Goal: Task Accomplishment & Management: Manage account settings

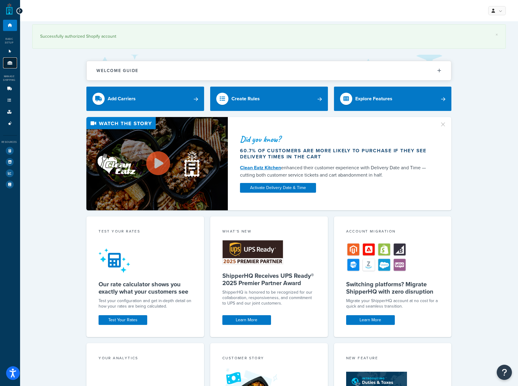
click at [9, 60] on link "Origins 11" at bounding box center [10, 62] width 14 height 11
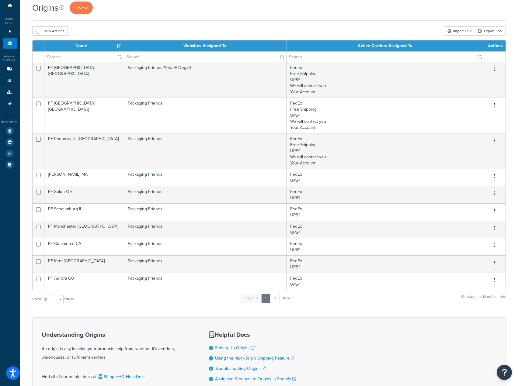
scroll to position [30, 0]
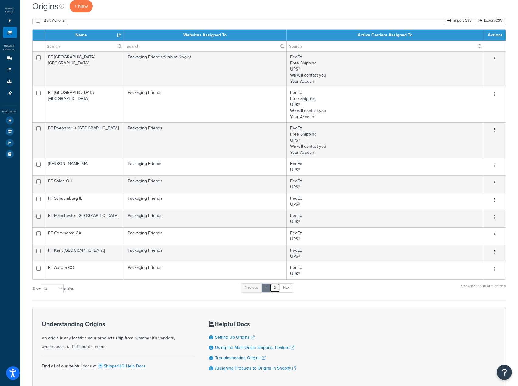
click at [276, 289] on link "2" at bounding box center [275, 287] width 10 height 9
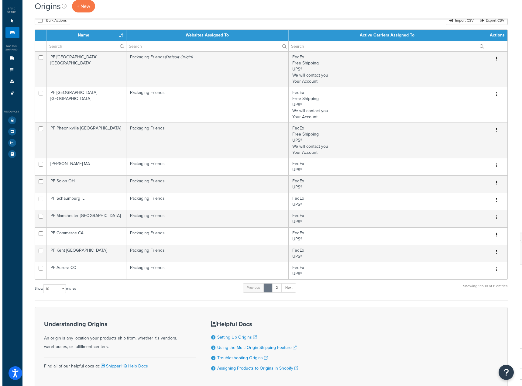
scroll to position [0, 0]
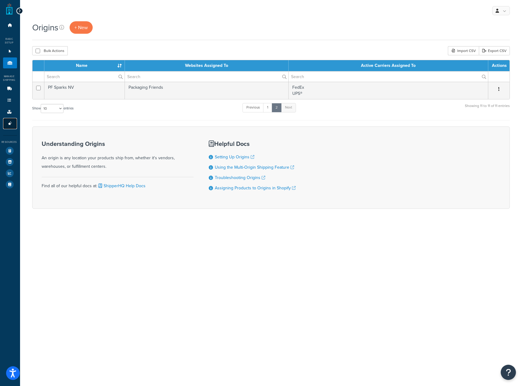
click at [6, 123] on link "Advanced Features 3" at bounding box center [10, 123] width 14 height 11
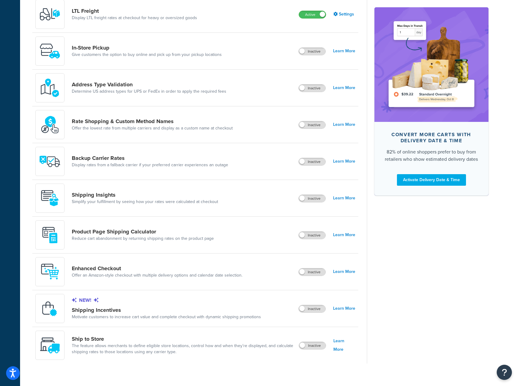
scroll to position [243, 0]
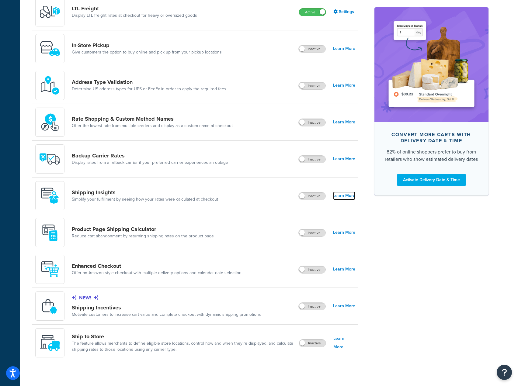
click at [345, 195] on link "Learn More" at bounding box center [344, 196] width 22 height 9
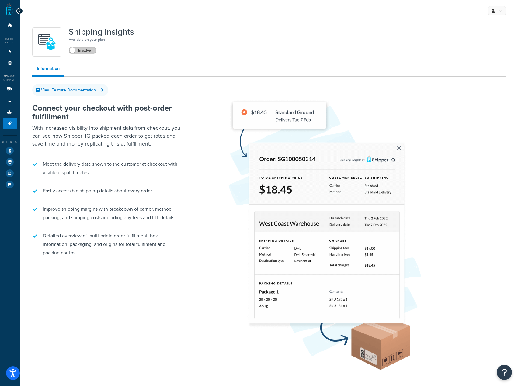
click at [82, 54] on label "Inactive" at bounding box center [82, 50] width 27 height 7
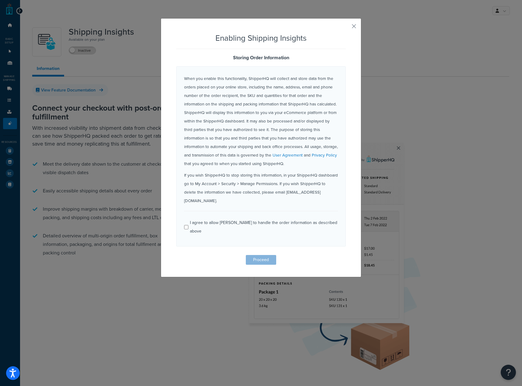
click at [209, 219] on div "I agree to allow ShipperHQ to handle the order information as described above" at bounding box center [264, 227] width 148 height 17
click at [188, 225] on input "I agree to allow ShipperHQ to handle the order information as described above" at bounding box center [186, 227] width 4 height 5
checkbox input "true"
click at [346, 28] on button "button" at bounding box center [345, 29] width 2 height 2
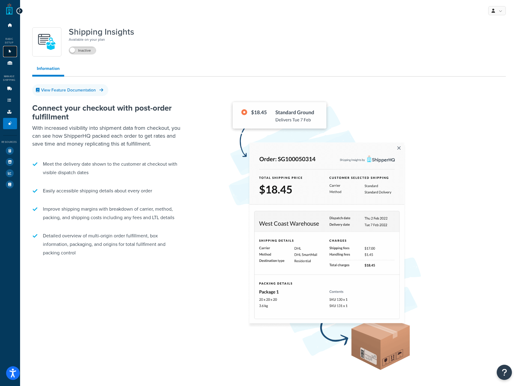
click at [7, 50] on icon at bounding box center [10, 52] width 6 height 4
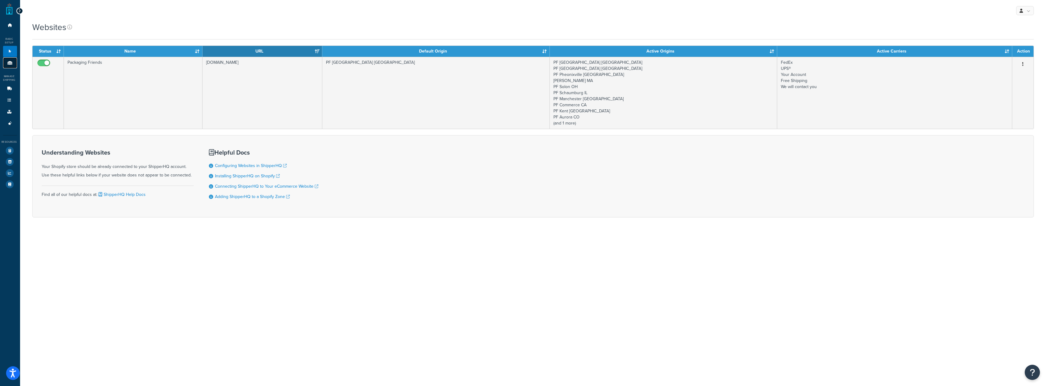
click at [13, 64] on link "Origins 11" at bounding box center [10, 62] width 14 height 11
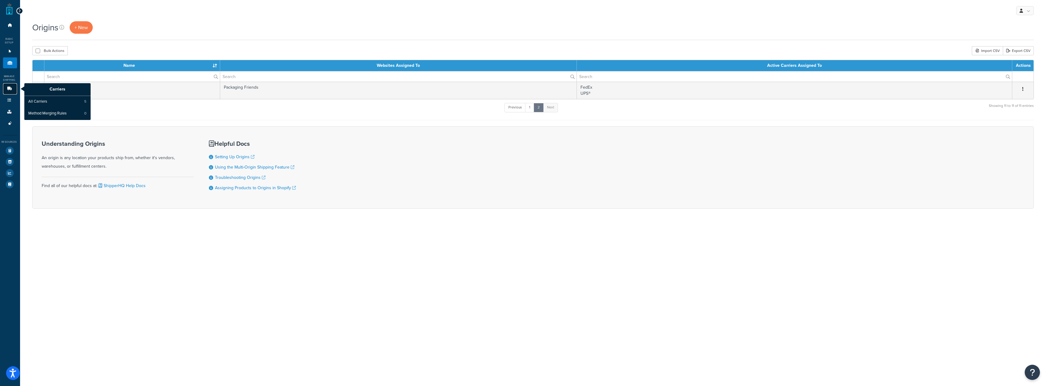
click at [7, 88] on icon at bounding box center [9, 89] width 6 height 4
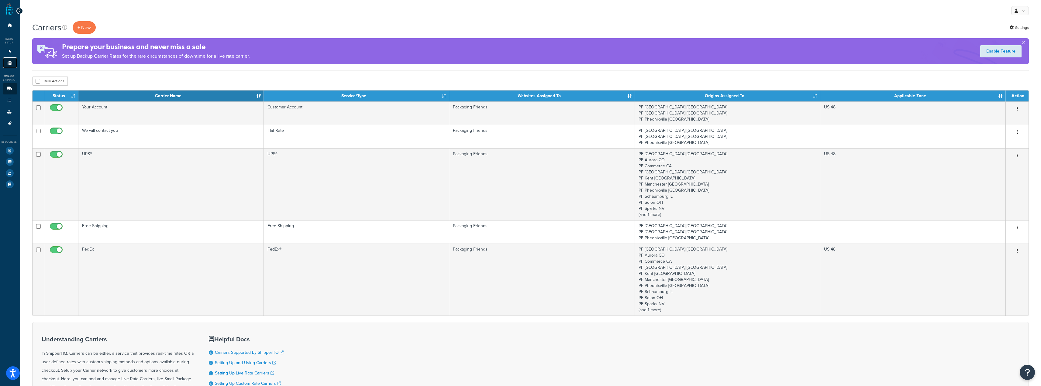
click at [4, 63] on link "Origins 11" at bounding box center [10, 62] width 14 height 11
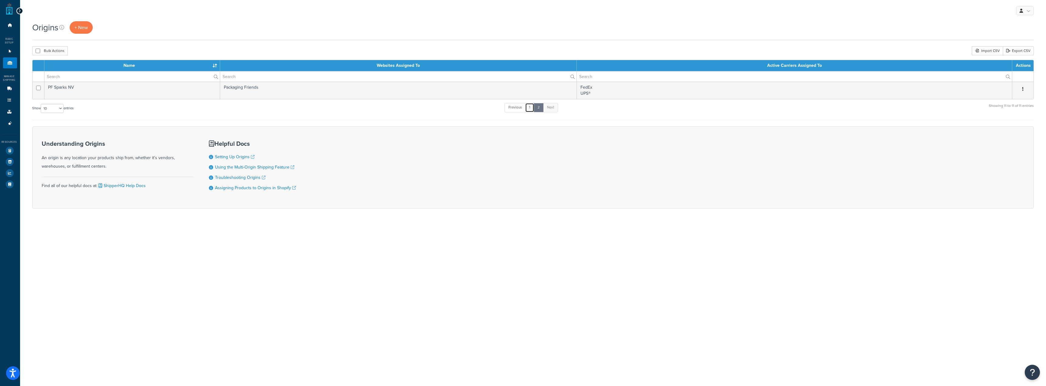
click at [531, 108] on link "1" at bounding box center [529, 107] width 9 height 9
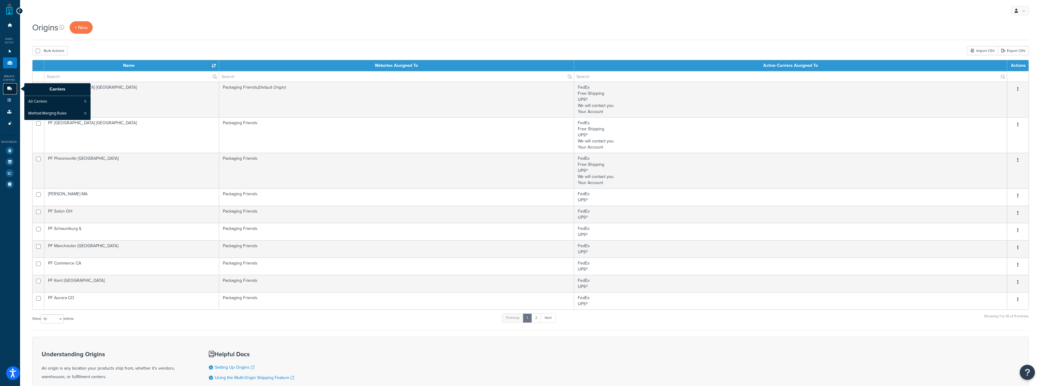
click at [8, 85] on link "Carriers" at bounding box center [10, 88] width 14 height 11
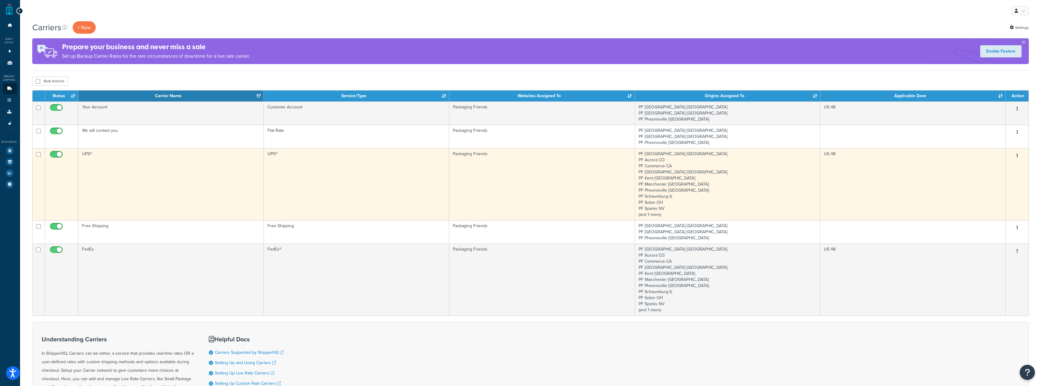
click at [213, 180] on td "UPS®" at bounding box center [170, 184] width 185 height 72
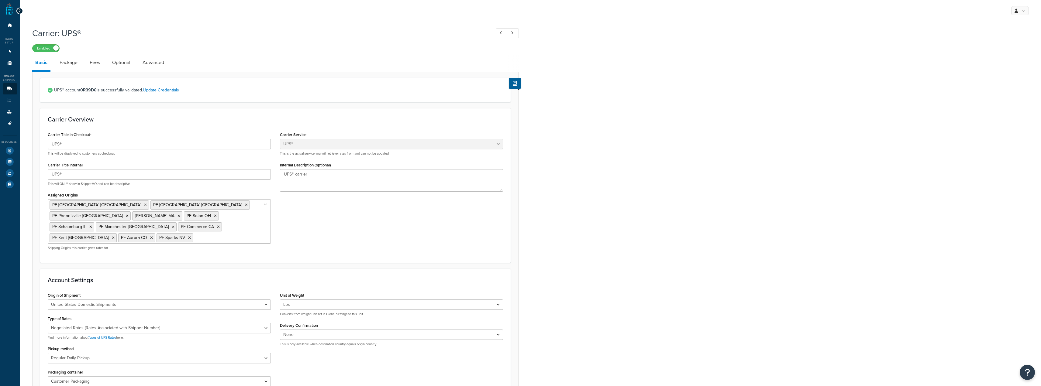
select select "ups"
click at [266, 205] on ul "PF Dallas TX PF Atlanta GA PF Pheonixville PA PF Sterling MA PF Solon OH PF Sch…" at bounding box center [159, 221] width 223 height 44
click at [265, 205] on icon at bounding box center [265, 205] width 3 height 4
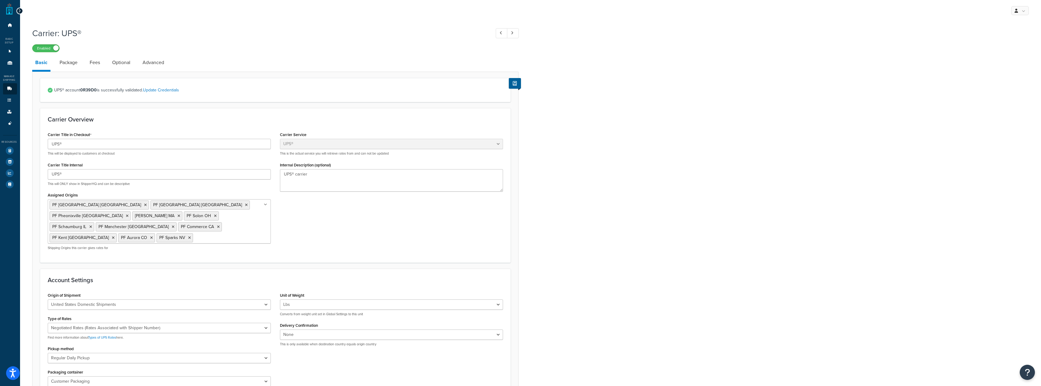
click at [265, 205] on icon at bounding box center [265, 205] width 3 height 4
click at [245, 244] on link "All Origins" at bounding box center [159, 250] width 223 height 13
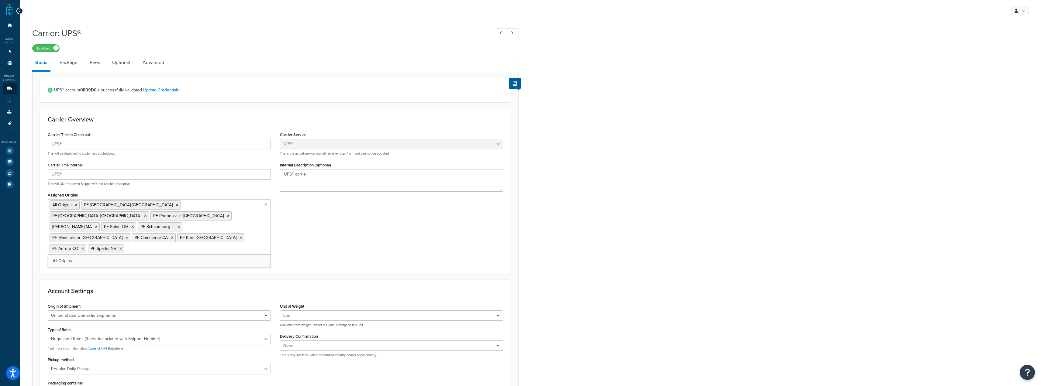
click at [285, 226] on div "Carrier Title in Checkout UPS® This will be displayed to customers at checkout …" at bounding box center [275, 198] width 465 height 136
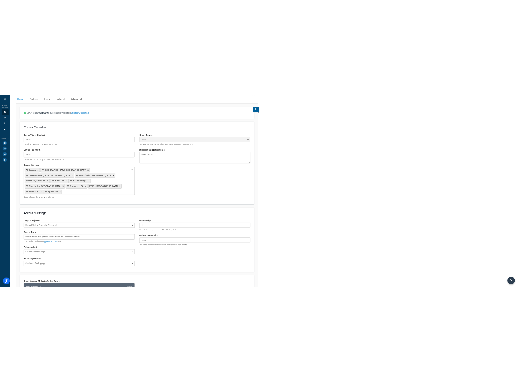
scroll to position [61, 0]
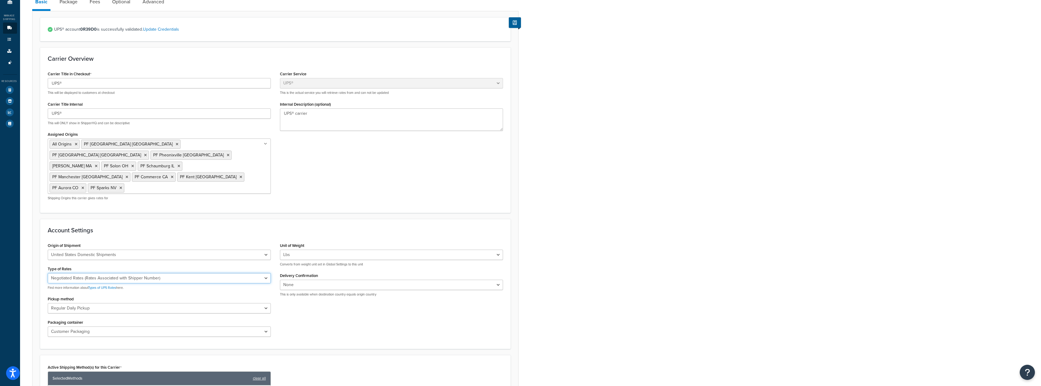
click at [139, 273] on select "Negotiated Rates (Rates Associated with Shipper Number) Daily Rates Retail Rate…" at bounding box center [159, 278] width 223 height 10
click at [144, 265] on div "Type of Rates Negotiated Rates (Rates Associated with Shipper Number) Daily Rat…" at bounding box center [159, 278] width 223 height 26
click at [134, 303] on select "Regular Daily Pickup Customer Counter One Time Pickup On Call Air Letter Center…" at bounding box center [159, 308] width 223 height 10
click at [147, 271] on div "Origin of Shipment United States Domestic Shipments Shipments Originating in Un…" at bounding box center [159, 291] width 232 height 100
click at [146, 303] on select "Regular Daily Pickup Customer Counter One Time Pickup On Call Air Letter Center…" at bounding box center [159, 308] width 223 height 10
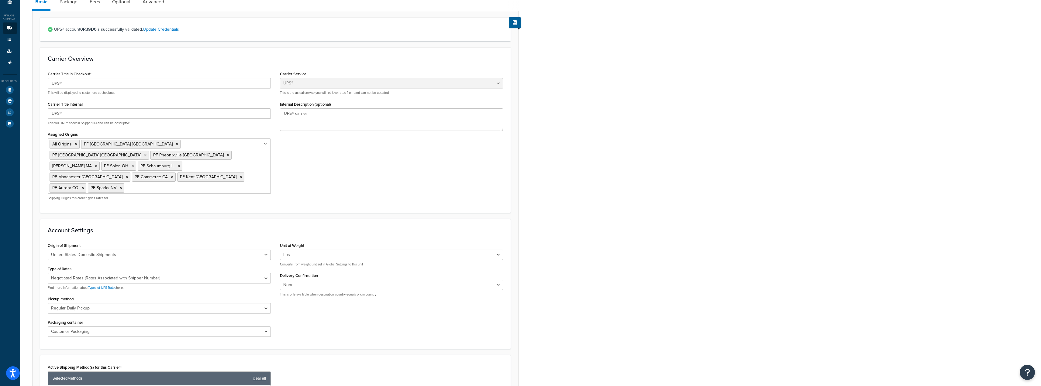
click at [147, 295] on div "Pickup method Regular Daily Pickup Customer Counter One Time Pickup On Call Air…" at bounding box center [159, 304] width 223 height 19
click at [302, 280] on select "None Signature Required Adult Signature Required" at bounding box center [391, 285] width 223 height 10
click at [301, 280] on select "None Signature Required Adult Signature Required" at bounding box center [391, 285] width 223 height 10
click at [146, 327] on select "Customer Packaging UPS Letter Envelope Customer Supplied Package UPS Tube UPS P…" at bounding box center [159, 332] width 223 height 10
click at [455, 306] on div "Origin of Shipment United States Domestic Shipments Shipments Originating in Un…" at bounding box center [275, 291] width 465 height 100
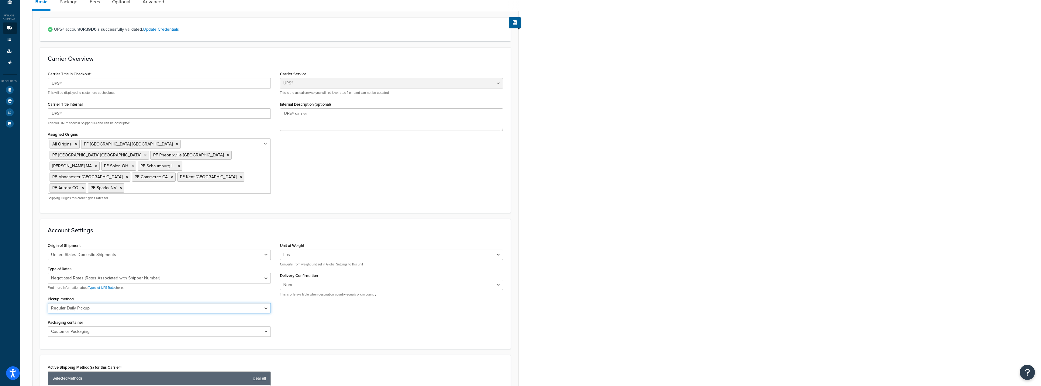
click at [195, 303] on select "Regular Daily Pickup Customer Counter One Time Pickup On Call Air Letter Center…" at bounding box center [159, 308] width 223 height 10
click at [81, 295] on div "Pickup method Regular Daily Pickup Customer Counter One Time Pickup On Call Air…" at bounding box center [159, 304] width 223 height 19
drag, startPoint x: 78, startPoint y: 279, endPoint x: 43, endPoint y: 276, distance: 35.4
click at [43, 276] on div "Origin of Shipment United States Domestic Shipments Shipments Originating in Un…" at bounding box center [159, 291] width 232 height 100
copy label "Pickup method"
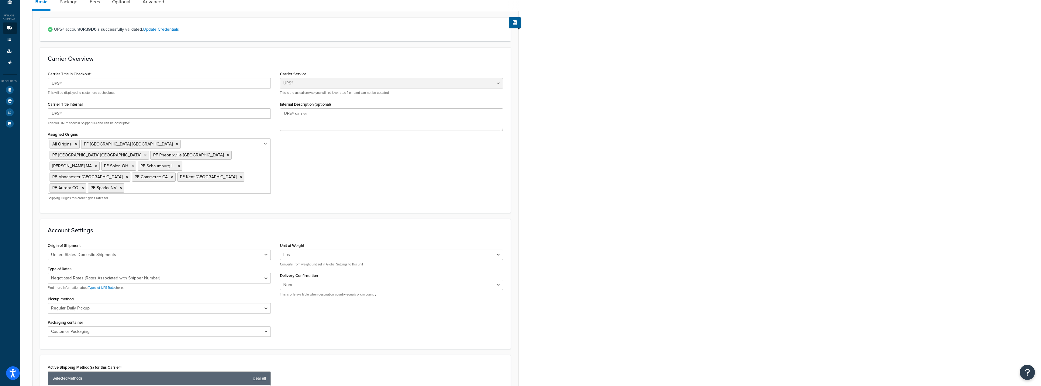
click at [130, 61] on h3 "Carrier Overview" at bounding box center [275, 58] width 455 height 7
click at [242, 303] on select "Regular Daily Pickup Customer Counter One Time Pickup On Call Air Letter Center…" at bounding box center [159, 308] width 223 height 10
drag, startPoint x: 656, startPoint y: 238, endPoint x: 645, endPoint y: 242, distance: 12.1
click at [657, 237] on div "Carrier: UPS® Enabled Basic Package Fees Optional Advanced UPS® account 0R39D0 …" at bounding box center [530, 264] width 1021 height 600
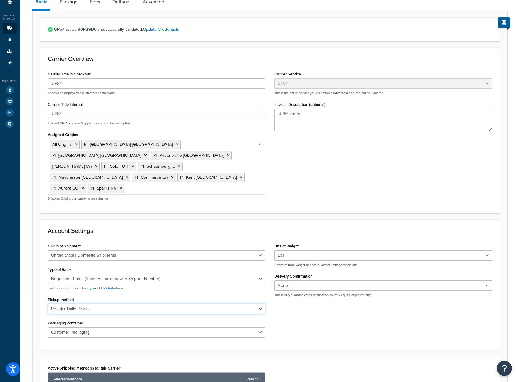
click at [114, 303] on select "Regular Daily Pickup Customer Counter One Time Pickup On Call Air Letter Center…" at bounding box center [157, 308] width 218 height 10
click at [48, 303] on select "Regular Daily Pickup Customer Counter One Time Pickup On Call Air Letter Center…" at bounding box center [157, 308] width 218 height 10
click at [172, 303] on select "Regular Daily Pickup Customer Counter One Time Pickup On Call Air Letter Center…" at bounding box center [157, 308] width 218 height 10
select select "06"
click at [48, 303] on select "Regular Daily Pickup Customer Counter One Time Pickup On Call Air Letter Center…" at bounding box center [157, 308] width 218 height 10
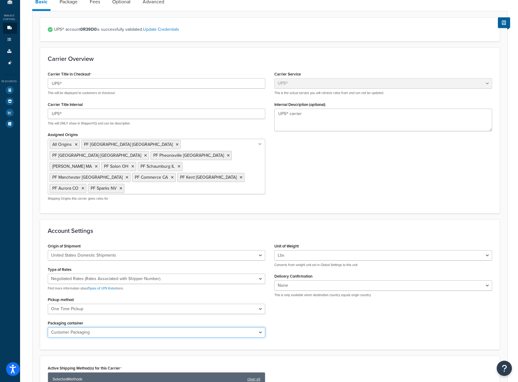
click at [188, 327] on select "Customer Packaging UPS Letter Envelope Customer Supplied Package UPS Tube UPS P…" at bounding box center [157, 332] width 218 height 10
click at [352, 303] on div "Origin of Shipment United States Domestic Shipments Shipments Originating in Un…" at bounding box center [269, 291] width 453 height 100
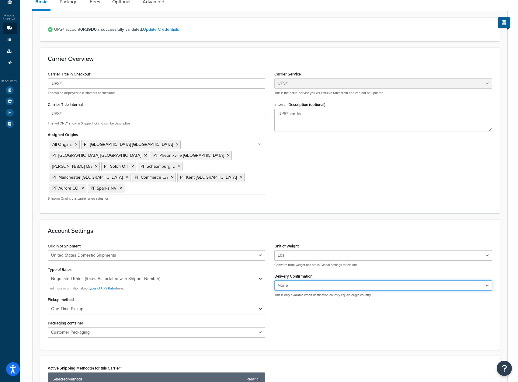
click at [374, 280] on select "None Signature Required Adult Signature Required" at bounding box center [383, 285] width 218 height 10
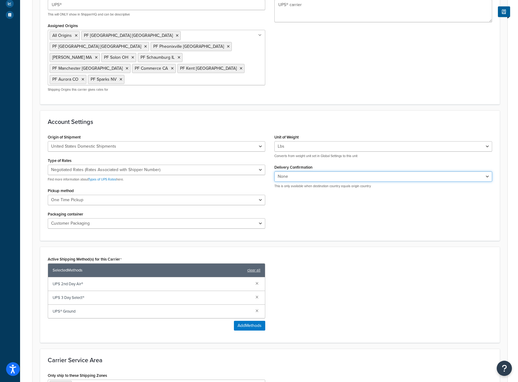
scroll to position [55, 0]
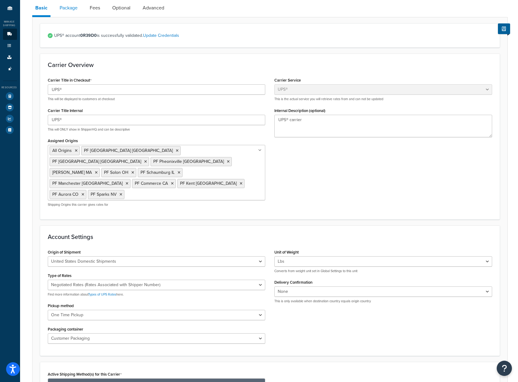
click at [76, 15] on link "Package" at bounding box center [69, 8] width 24 height 15
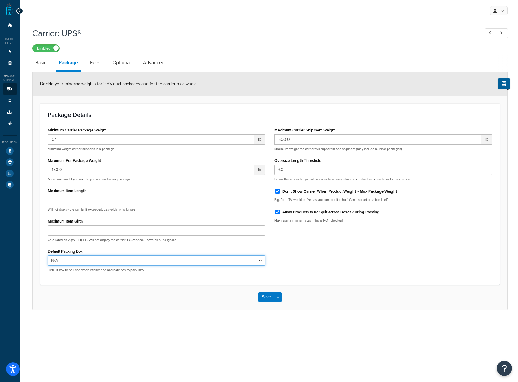
click at [237, 255] on select "N/A" at bounding box center [157, 260] width 218 height 10
click at [313, 209] on label "Allow Products to be Split across Boxes during Packing" at bounding box center [330, 211] width 97 height 5
click at [280, 209] on input "Allow Products to be Split across Boxes during Packing" at bounding box center [277, 211] width 6 height 5
checkbox input "false"
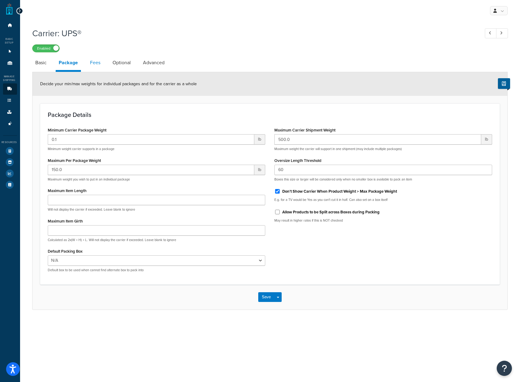
click at [94, 57] on link "Fees" at bounding box center [95, 62] width 16 height 15
select select "AFTER"
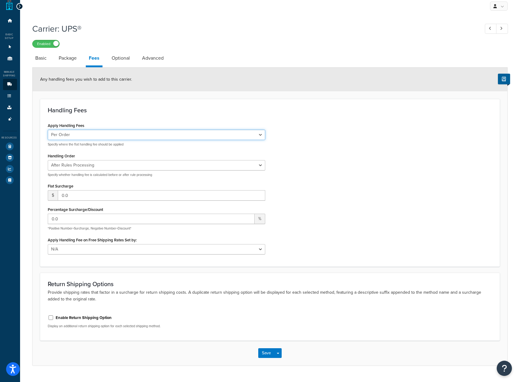
click at [159, 135] on select "Per Order Per Item Per Package" at bounding box center [157, 135] width 218 height 10
click at [123, 165] on select "Before Rules Processing After Rules Processing" at bounding box center [157, 165] width 218 height 10
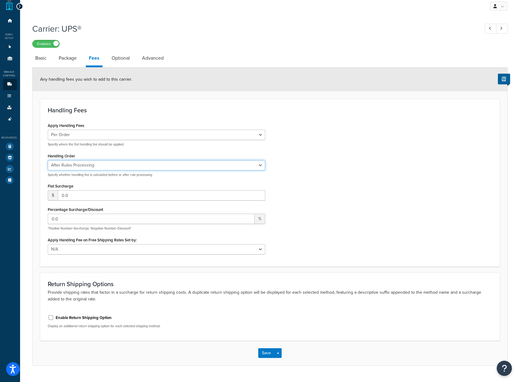
click at [123, 165] on select "Before Rules Processing After Rules Processing" at bounding box center [157, 165] width 218 height 10
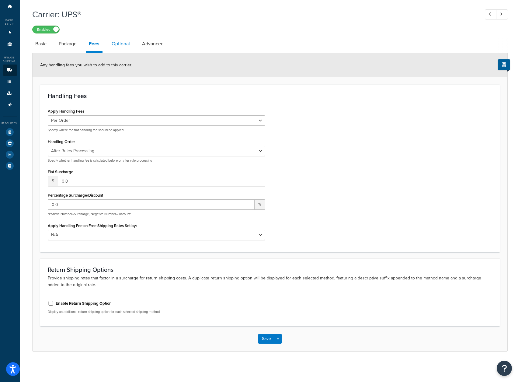
click at [123, 47] on link "Optional" at bounding box center [121, 43] width 24 height 15
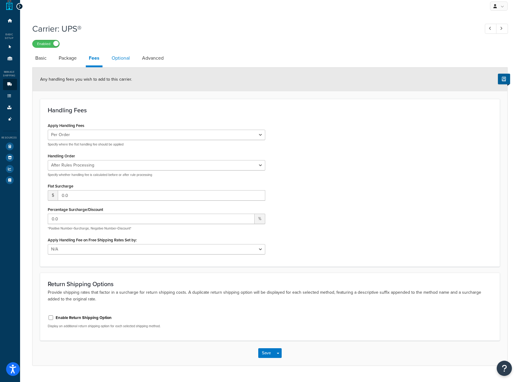
select select "business"
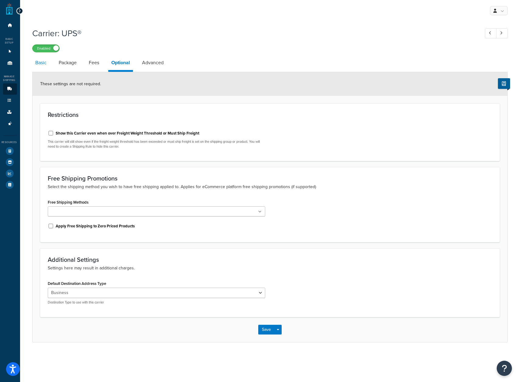
click at [39, 59] on link "Basic" at bounding box center [40, 62] width 17 height 15
select select "ups"
select select "06"
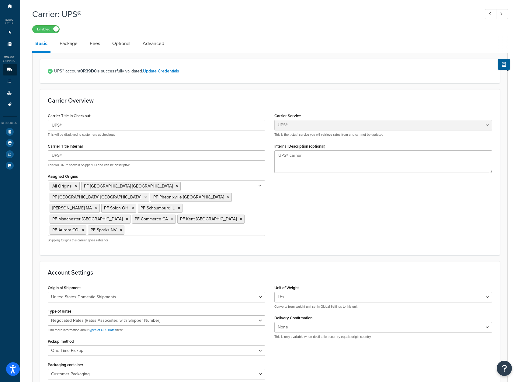
scroll to position [5, 0]
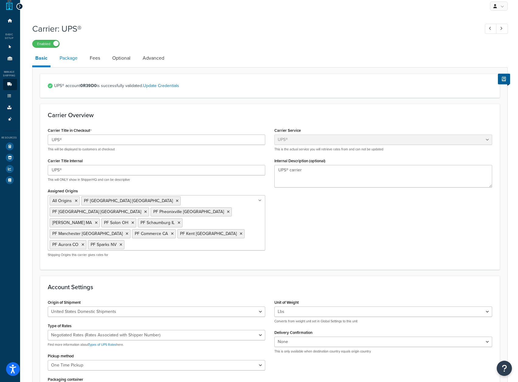
click at [65, 60] on link "Package" at bounding box center [69, 58] width 24 height 15
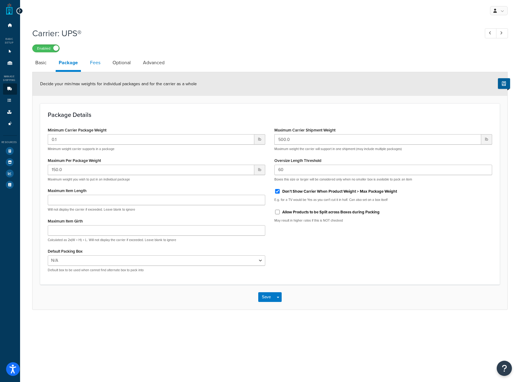
click at [92, 61] on link "Fees" at bounding box center [95, 62] width 16 height 15
select select "AFTER"
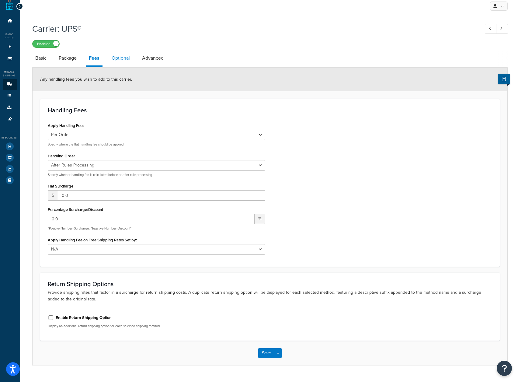
click at [114, 61] on link "Optional" at bounding box center [121, 58] width 24 height 15
select select "business"
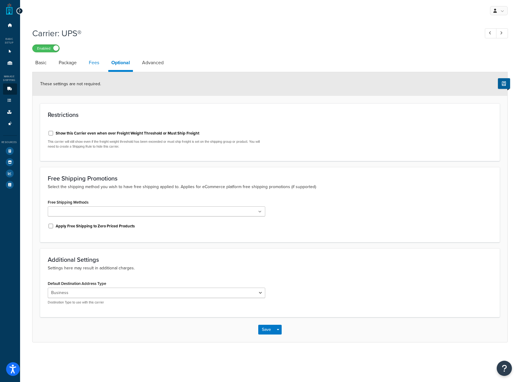
click at [87, 57] on link "Fees" at bounding box center [94, 62] width 16 height 15
select select "AFTER"
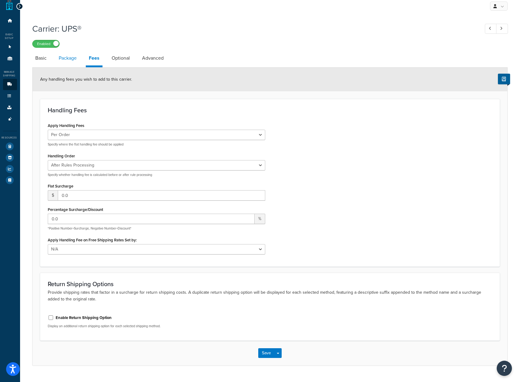
click at [75, 57] on link "Package" at bounding box center [68, 58] width 24 height 15
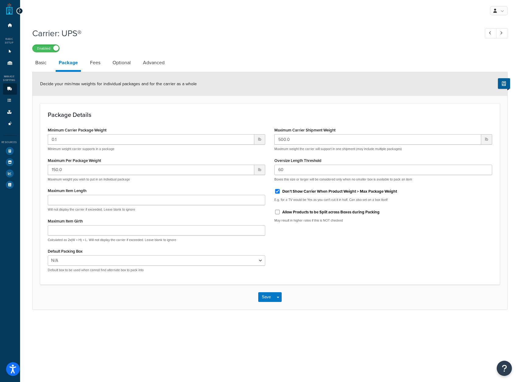
click at [335, 188] on label "Don't Show Carrier When Product Weight > Max Package Weight" at bounding box center [339, 190] width 115 height 5
click at [280, 189] on input "Don't Show Carrier When Product Weight > Max Package Weight" at bounding box center [277, 191] width 6 height 5
checkbox input "false"
click at [93, 60] on link "Fees" at bounding box center [95, 62] width 16 height 15
select select "AFTER"
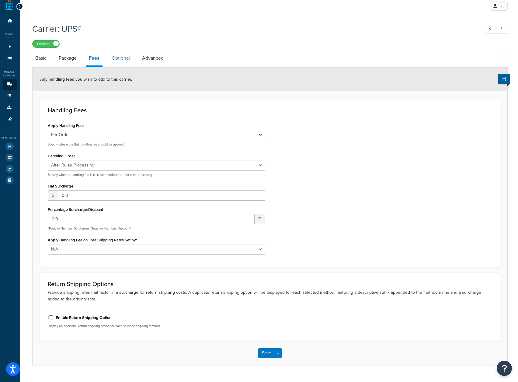
click at [116, 64] on link "Optional" at bounding box center [121, 58] width 24 height 15
select select "business"
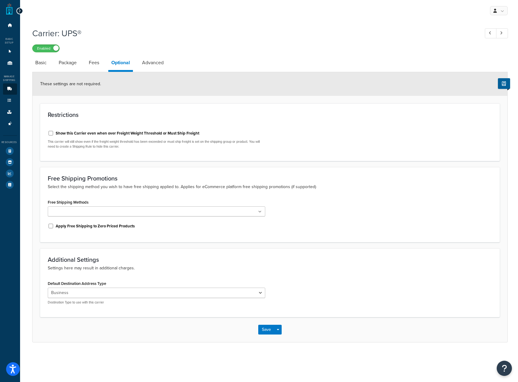
click at [261, 208] on ul at bounding box center [157, 211] width 218 height 10
click at [216, 189] on div "Free Shipping Promotions Select the shipping method you wish to have free shipp…" at bounding box center [269, 204] width 459 height 75
click at [104, 287] on select "Residential Business" at bounding box center [157, 292] width 218 height 10
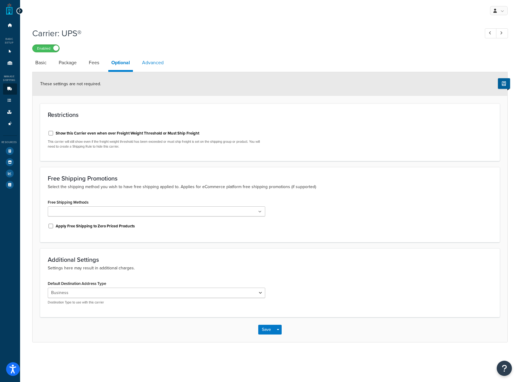
click at [149, 62] on link "Advanced" at bounding box center [153, 62] width 28 height 15
select select "false"
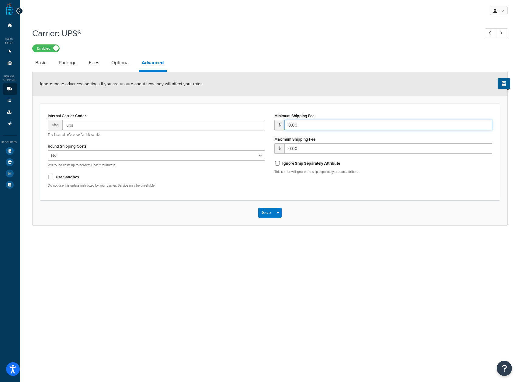
drag, startPoint x: 350, startPoint y: 122, endPoint x: 228, endPoint y: 129, distance: 122.1
click at [233, 128] on div "Internal Carrier Code shq ups The internal reference for this carrier Round Shi…" at bounding box center [269, 151] width 453 height 81
type input "20"
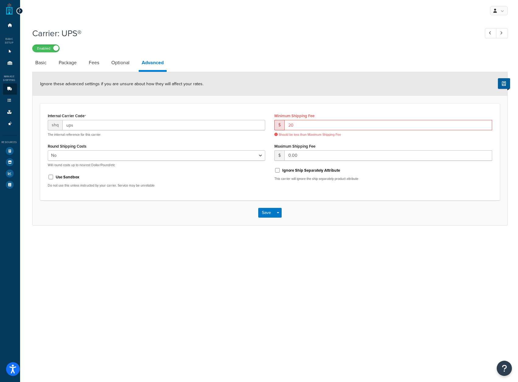
click at [321, 248] on div "My Profile Billing Global Settings Contact Us Logout Carrier: UPS® Enabled Basi…" at bounding box center [270, 191] width 500 height 382
drag, startPoint x: 304, startPoint y: 154, endPoint x: 230, endPoint y: 148, distance: 74.7
click at [236, 146] on div "Internal Carrier Code shq ups The internal reference for this carrier Round Shi…" at bounding box center [269, 151] width 453 height 81
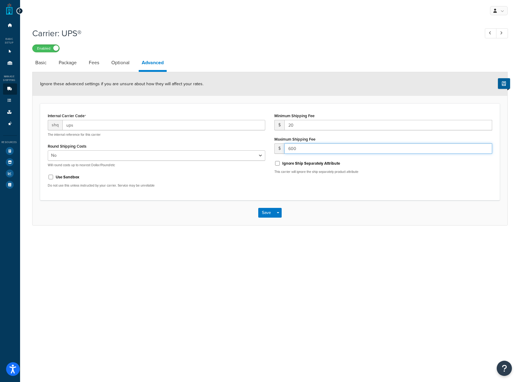
type input "600"
click at [345, 244] on div "My Profile Billing Global Settings Contact Us Logout Carrier: UPS® Enabled Basi…" at bounding box center [270, 191] width 500 height 382
click at [266, 209] on button "Save" at bounding box center [266, 213] width 16 height 10
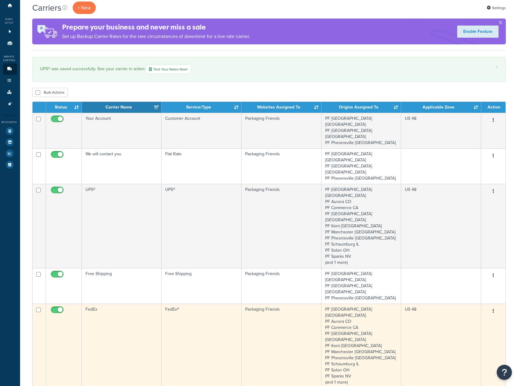
scroll to position [30, 0]
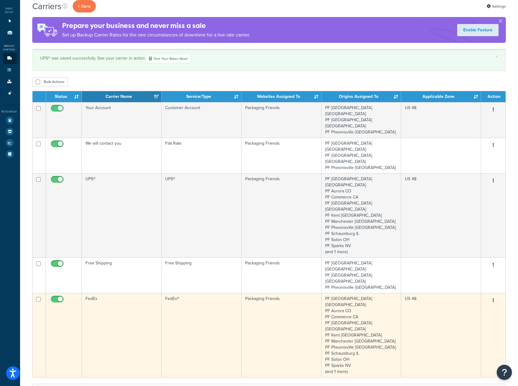
click at [119, 293] on td "FedEx" at bounding box center [122, 335] width 80 height 84
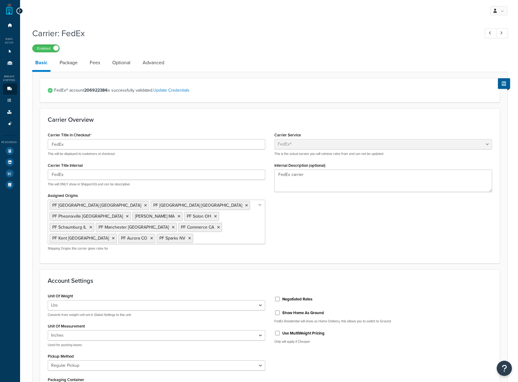
select select "fedEx"
select select "REGULAR_PICKUP"
select select "YOUR_PACKAGING"
click at [260, 205] on icon at bounding box center [259, 205] width 3 height 4
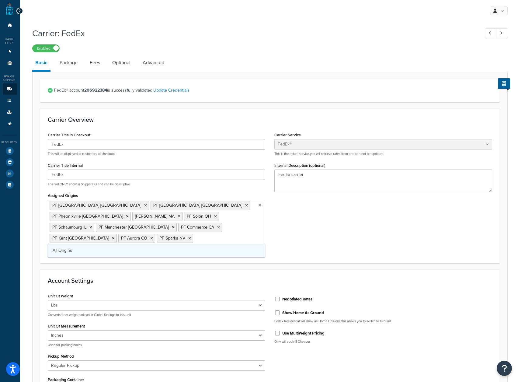
click at [90, 244] on link "All Origins" at bounding box center [156, 250] width 217 height 13
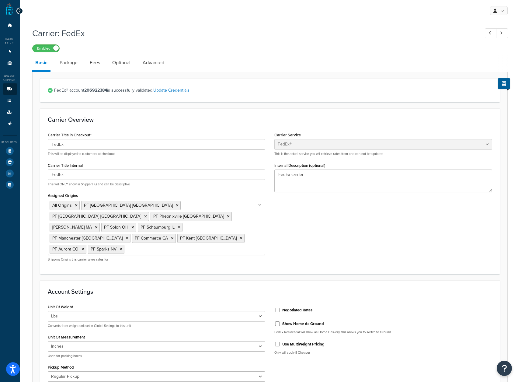
click at [354, 214] on div "Carrier Title in Checkout FedEx This will be displayed to customers at checkout…" at bounding box center [269, 198] width 453 height 136
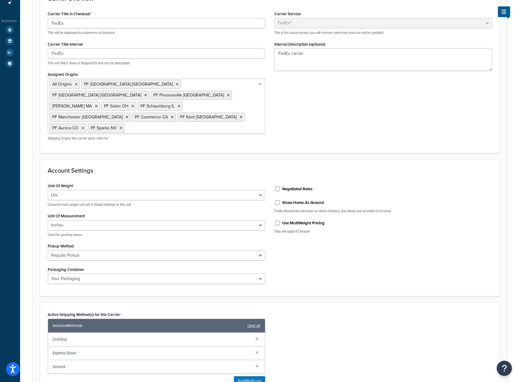
scroll to position [122, 0]
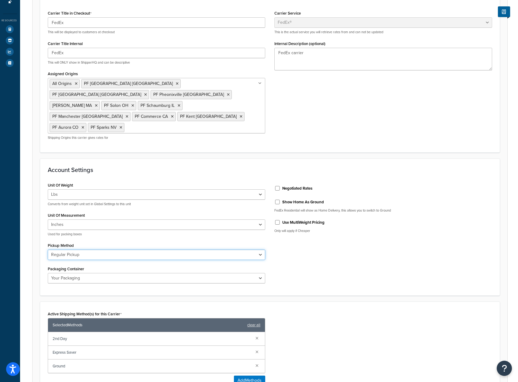
click at [131, 249] on select "Business Service Center Drop Box Regular Pickup Request Courier Station" at bounding box center [157, 254] width 218 height 10
click at [299, 237] on div "Unit Of Weight Lbs Kgs Convert LBS to KG Converts from weight unit set in Globa…" at bounding box center [269, 234] width 453 height 107
click at [278, 186] on input "Negotiated Rates" at bounding box center [277, 188] width 6 height 5
checkbox input "true"
click at [315, 220] on label "Use MultiWeight Pricing" at bounding box center [303, 222] width 42 height 5
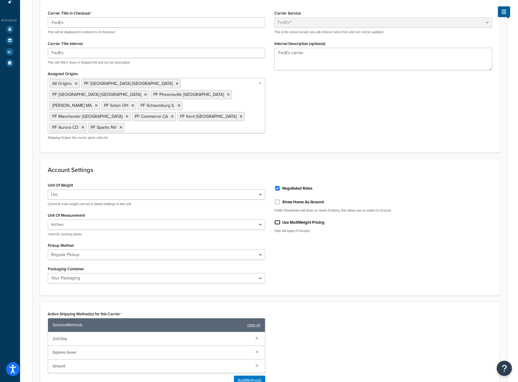
click at [280, 220] on input "Use MultiWeight Pricing" at bounding box center [277, 222] width 6 height 5
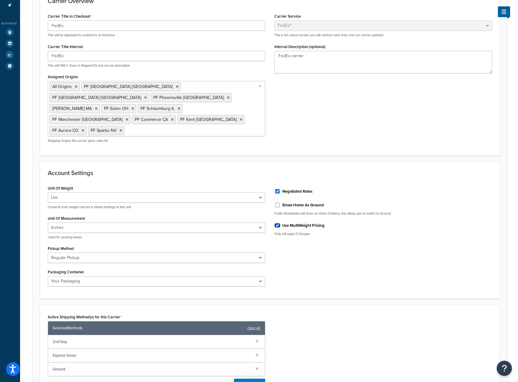
scroll to position [92, 0]
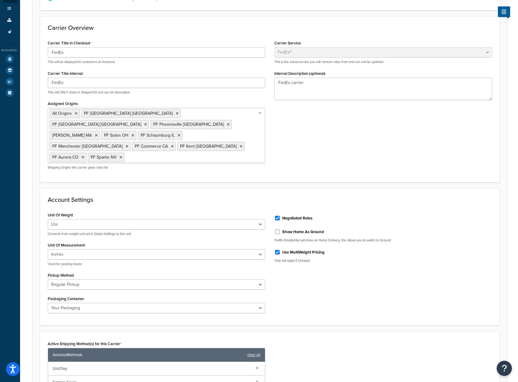
click at [292, 249] on label "Use MultiWeight Pricing" at bounding box center [303, 251] width 42 height 5
click at [280, 250] on input "Use MultiWeight Pricing" at bounding box center [277, 252] width 6 height 5
checkbox input "false"
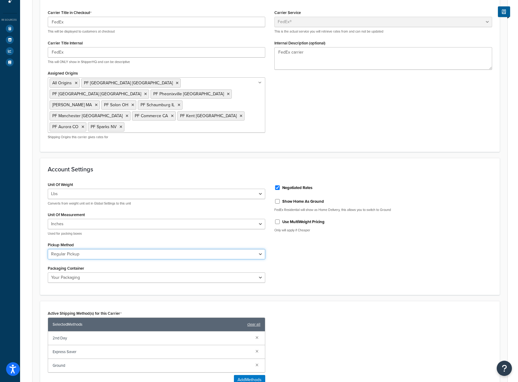
click at [242, 249] on select "Business Service Center Drop Box Regular Pickup Request Courier Station" at bounding box center [157, 254] width 218 height 10
click at [194, 240] on div "Pickup Method Business Service Center Drop Box Regular Pickup Request Courier S…" at bounding box center [157, 249] width 218 height 19
click at [194, 249] on select "Business Service Center Drop Box Regular Pickup Request Courier Station" at bounding box center [157, 254] width 218 height 10
click at [120, 249] on select "Business Service Center Drop Box Regular Pickup Request Courier Station" at bounding box center [157, 254] width 218 height 10
select select "REQUEST_COURIER"
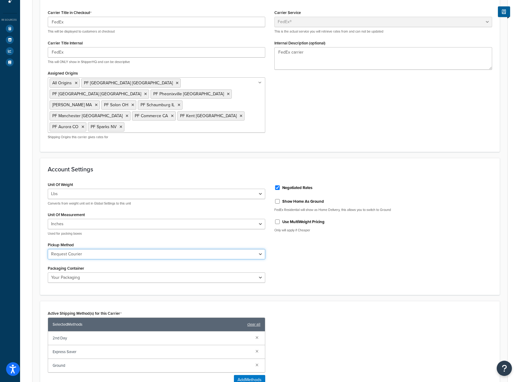
click at [48, 249] on select "Business Service Center Drop Box Regular Pickup Request Courier Station" at bounding box center [157, 254] width 218 height 10
drag, startPoint x: 322, startPoint y: 200, endPoint x: 282, endPoint y: 199, distance: 39.2
click at [282, 216] on div "Use MultiWeight Pricing" at bounding box center [383, 220] width 218 height 9
copy label "Use MultiWeight Pricing"
click at [277, 216] on div "Use MultiWeight Pricing" at bounding box center [383, 220] width 218 height 9
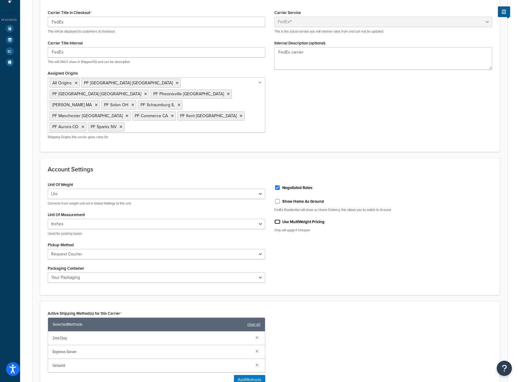
click at [278, 219] on input "Use MultiWeight Pricing" at bounding box center [277, 221] width 6 height 5
checkbox input "true"
drag, startPoint x: 94, startPoint y: 343, endPoint x: 100, endPoint y: 333, distance: 11.3
click at [100, 333] on div "2nd Day Express Saver Ground" at bounding box center [156, 351] width 217 height 41
click at [290, 301] on div "Active Shipping Method(s) for this Carrier Selected Methods clear all 2nd Day E…" at bounding box center [269, 349] width 459 height 96
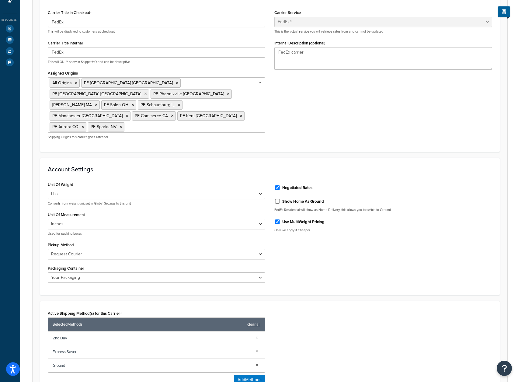
scroll to position [92, 0]
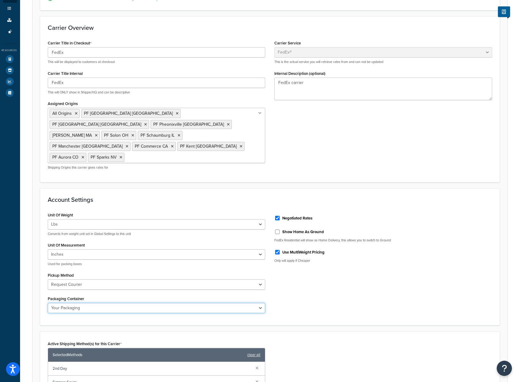
click at [161, 302] on select "FedEx 10kg Box FedEx 25kg Box FedEx Box FedEx Envelope FedEx Pak FedEx Tube You…" at bounding box center [157, 307] width 218 height 10
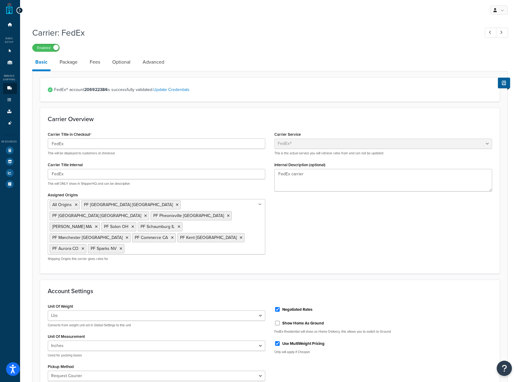
scroll to position [0, 0]
click at [261, 205] on icon at bounding box center [259, 205] width 3 height 4
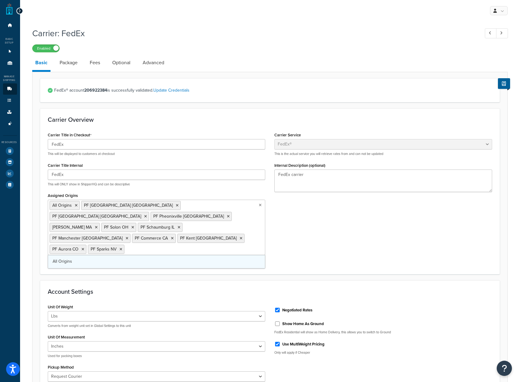
click at [165, 254] on link "All Origins" at bounding box center [156, 260] width 217 height 13
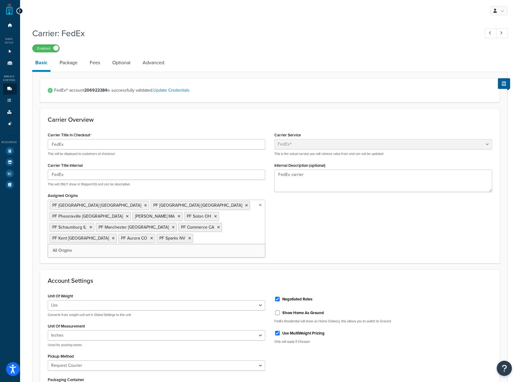
click at [365, 198] on div "Carrier Title in Checkout FedEx This will be displayed to customers at checkout…" at bounding box center [269, 192] width 453 height 125
click at [69, 63] on link "Package" at bounding box center [69, 62] width 24 height 15
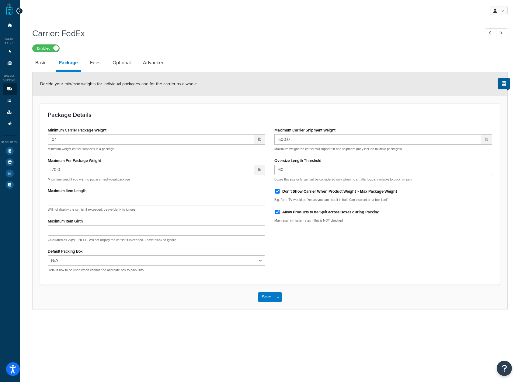
click at [275, 194] on div "Don't Show Carrier When Product Weight > Max Package Weight" at bounding box center [383, 190] width 218 height 9
click at [274, 193] on input "Don't Show Carrier When Product Weight > Max Package Weight" at bounding box center [277, 191] width 6 height 5
checkbox input "false"
click at [98, 67] on link "Fees" at bounding box center [95, 62] width 16 height 15
select select "AFTER"
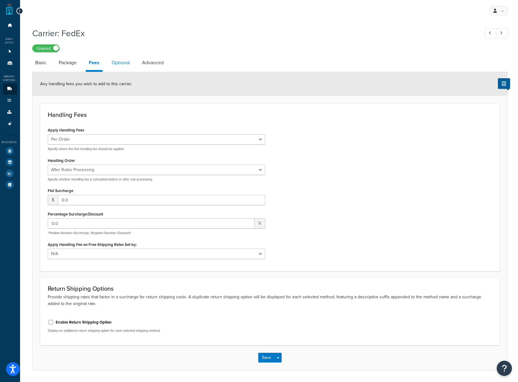
click at [114, 68] on link "Optional" at bounding box center [121, 62] width 24 height 15
select select "business"
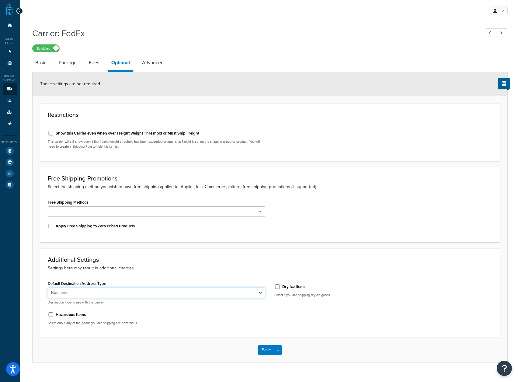
click at [100, 291] on select "Residential Business" at bounding box center [157, 292] width 218 height 10
click at [106, 271] on p "Settings here may result in additional charges." at bounding box center [270, 267] width 444 height 7
click at [154, 59] on link "Advanced" at bounding box center [153, 62] width 28 height 15
select select "false"
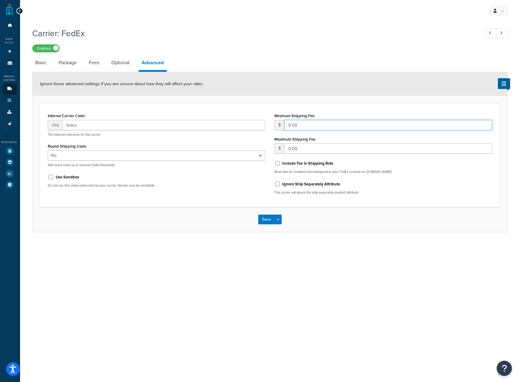
click at [311, 128] on input "0.00" at bounding box center [388, 125] width 208 height 10
click at [312, 128] on input "0.00" at bounding box center [388, 125] width 208 height 10
click at [312, 129] on input "0.00" at bounding box center [388, 125] width 208 height 10
type input "20"
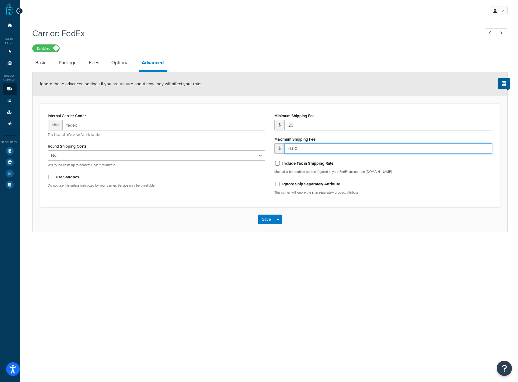
click at [312, 150] on div "Maximum Shipping Fee $ 0.00" at bounding box center [383, 144] width 218 height 19
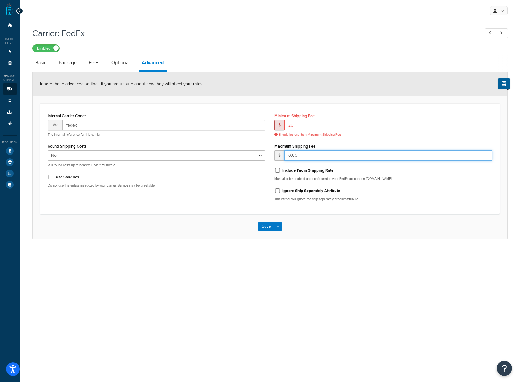
click at [311, 152] on input "0.00" at bounding box center [388, 155] width 208 height 10
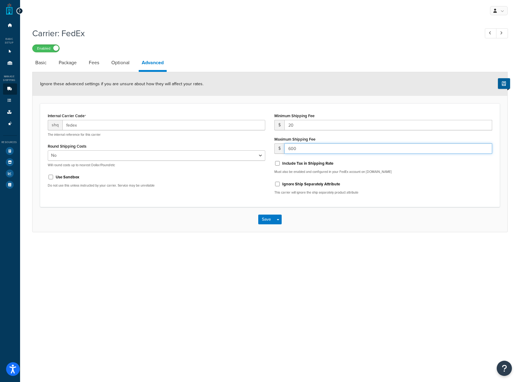
type input "600"
drag, startPoint x: 335, startPoint y: 228, endPoint x: 335, endPoint y: 223, distance: 5.2
click at [335, 228] on div "Save Save Dropdown Save and Edit" at bounding box center [270, 219] width 475 height 25
click at [267, 217] on button "Save" at bounding box center [266, 219] width 16 height 10
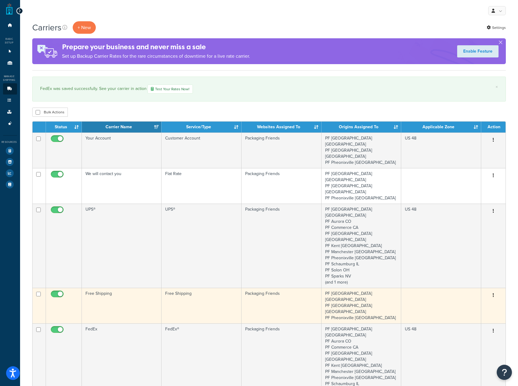
click at [97, 288] on td "Free Shipping" at bounding box center [122, 306] width 80 height 36
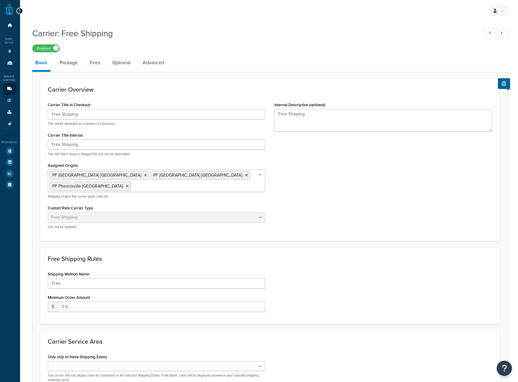
select select "free"
click at [258, 174] on ul "PF [GEOGRAPHIC_DATA] [GEOGRAPHIC_DATA] PF [GEOGRAPHIC_DATA] [GEOGRAPHIC_DATA] P…" at bounding box center [157, 180] width 218 height 22
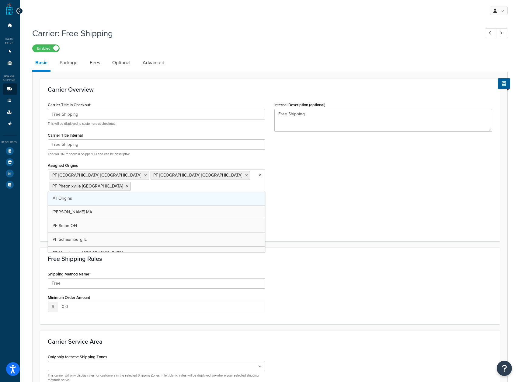
click at [206, 192] on link "All Origins" at bounding box center [156, 198] width 217 height 13
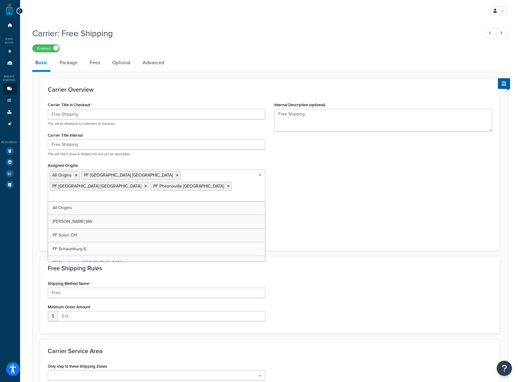
click at [300, 178] on div "Carrier Title in Checkout Free Shipping This will be displayed to customers at …" at bounding box center [269, 171] width 453 height 143
click at [260, 177] on icon at bounding box center [259, 175] width 3 height 4
click at [260, 177] on icon at bounding box center [260, 175] width 3 height 4
click at [259, 179] on ul "All Origins PF [GEOGRAPHIC_DATA] [GEOGRAPHIC_DATA] PF [GEOGRAPHIC_DATA] [GEOGRA…" at bounding box center [157, 185] width 218 height 32
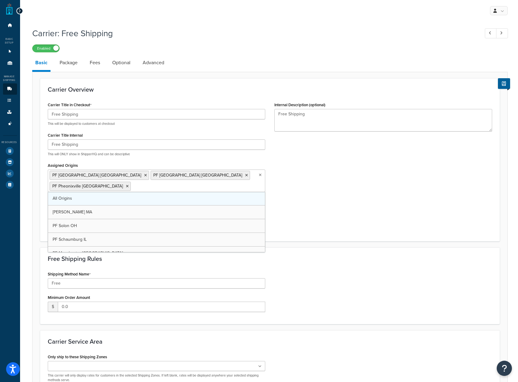
click at [243, 192] on link "All Origins" at bounding box center [156, 198] width 217 height 13
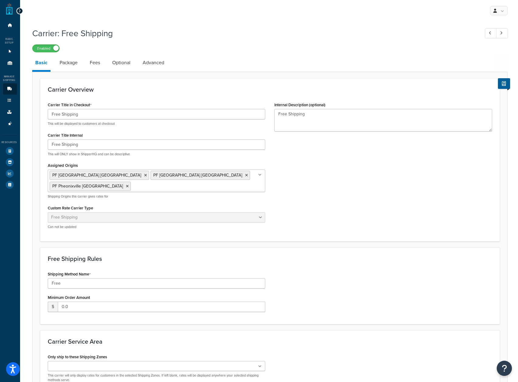
click at [260, 177] on icon at bounding box center [259, 175] width 3 height 4
click at [247, 174] on ul "PF [GEOGRAPHIC_DATA] [GEOGRAPHIC_DATA] PF [GEOGRAPHIC_DATA] [GEOGRAPHIC_DATA] P…" at bounding box center [157, 180] width 218 height 22
click at [293, 161] on div "Carrier Title in Checkout Free Shipping This will be displayed to customers at …" at bounding box center [269, 166] width 453 height 133
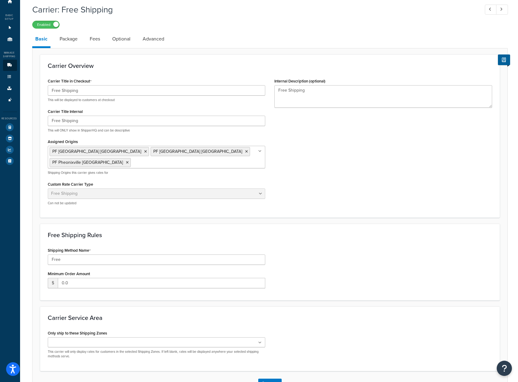
scroll to position [58, 0]
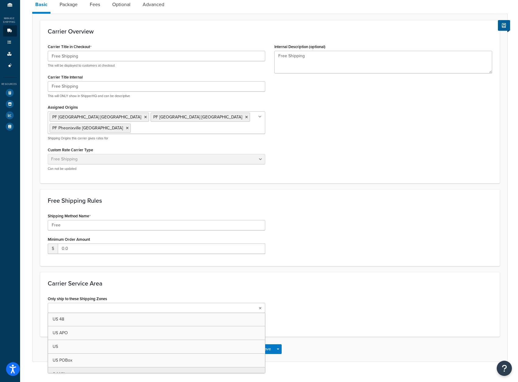
click at [146, 302] on ul at bounding box center [157, 307] width 218 height 10
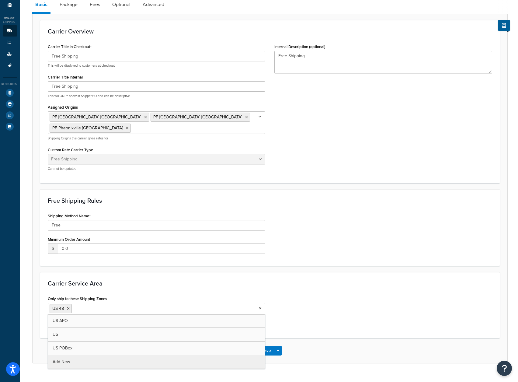
click at [292, 311] on div "Only ship to these Shipping Zones US 48 US APO [GEOGRAPHIC_DATA] [GEOGRAPHIC_DA…" at bounding box center [269, 312] width 453 height 36
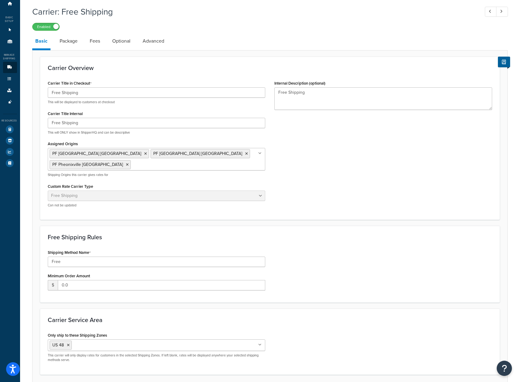
scroll to position [0, 0]
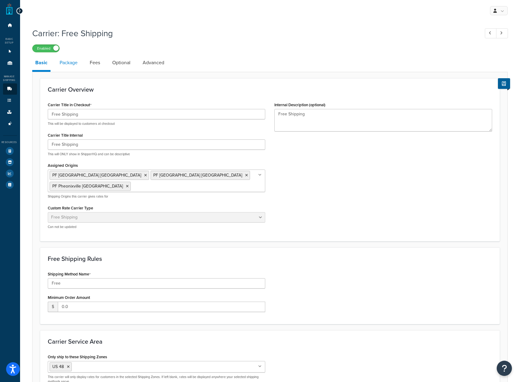
click at [60, 66] on link "Package" at bounding box center [69, 62] width 24 height 15
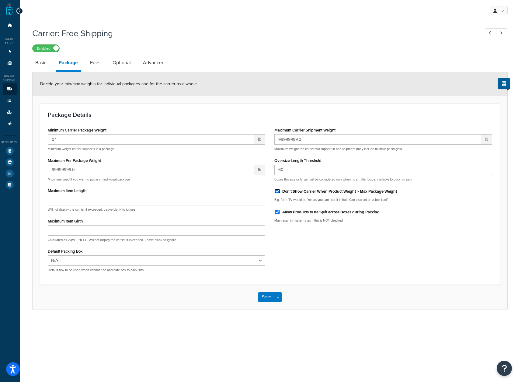
click at [275, 193] on input "Don't Show Carrier When Product Weight > Max Package Weight" at bounding box center [277, 191] width 6 height 5
checkbox input "false"
click at [99, 67] on link "Fees" at bounding box center [95, 62] width 16 height 15
select select "AFTER"
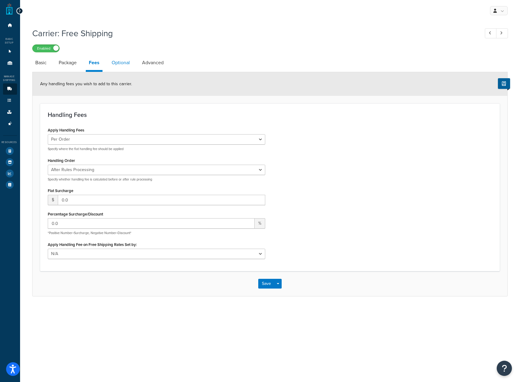
click at [122, 67] on link "Optional" at bounding box center [121, 62] width 24 height 15
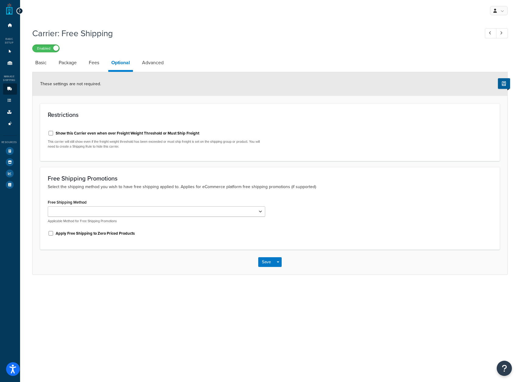
click at [126, 134] on label "Show this Carrier even when over Freight Weight Threshold or Must Ship Freight" at bounding box center [127, 132] width 143 height 5
click at [54, 134] on input "Show this Carrier even when over Freight Weight Threshold or Must Ship Freight" at bounding box center [51, 133] width 6 height 5
checkbox input "true"
click at [167, 67] on li "Advanced" at bounding box center [156, 62] width 34 height 15
click at [155, 64] on link "Advanced" at bounding box center [153, 62] width 28 height 15
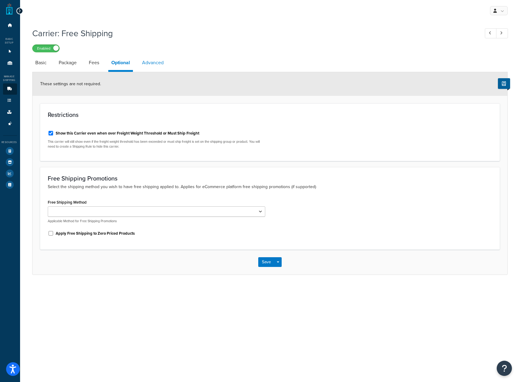
select select "false"
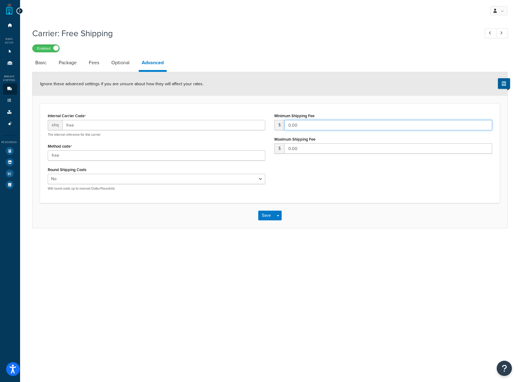
drag, startPoint x: 324, startPoint y: 128, endPoint x: 119, endPoint y: 150, distance: 205.8
click at [255, 132] on div "Internal Carrier Code shq free The internal reference for this carrier Method c…" at bounding box center [269, 153] width 453 height 84
click at [119, 150] on div "Method code free" at bounding box center [157, 151] width 218 height 19
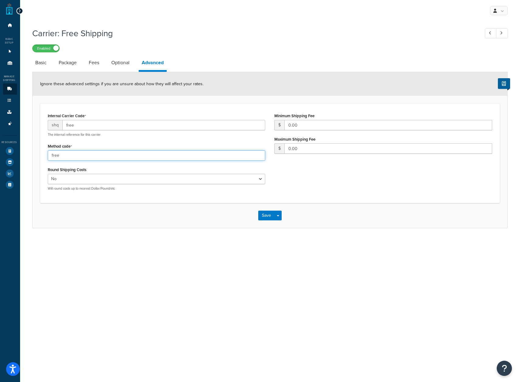
click at [118, 159] on input "free" at bounding box center [157, 155] width 218 height 10
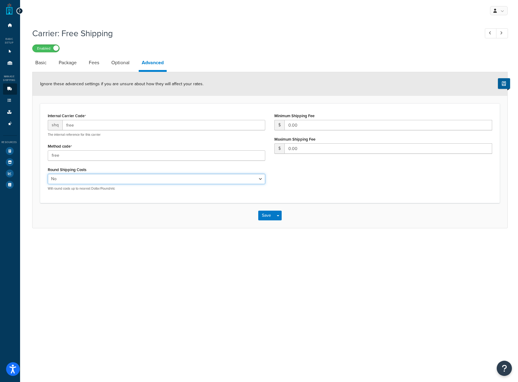
click at [192, 177] on select "Yes No" at bounding box center [157, 179] width 218 height 10
click at [332, 178] on div "Internal Carrier Code shq free The internal reference for this carrier Method c…" at bounding box center [269, 153] width 453 height 84
click at [267, 214] on button "Save" at bounding box center [266, 215] width 16 height 10
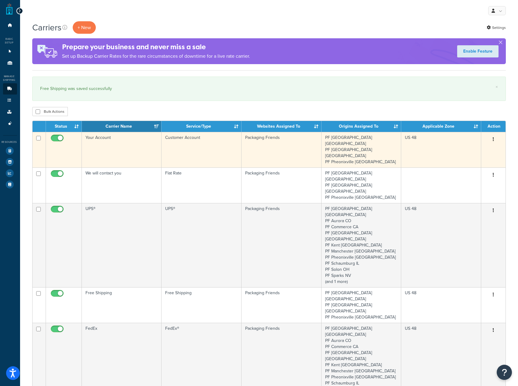
click at [117, 144] on td "Your Account" at bounding box center [122, 150] width 80 height 36
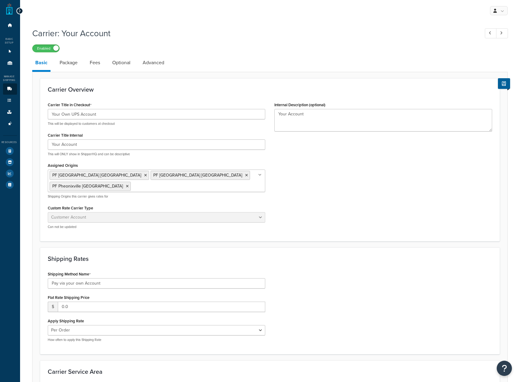
select select "customerAccount"
click at [260, 178] on ul "PF Dallas TX PF Atlanta GA PF Pheonixville PA" at bounding box center [157, 180] width 218 height 22
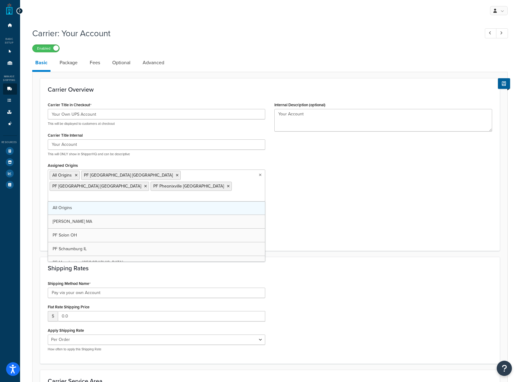
click at [112, 201] on link "All Origins" at bounding box center [156, 207] width 217 height 13
click at [362, 159] on div "Carrier Title in Checkout Your Own UPS Account This will be displayed to custom…" at bounding box center [269, 171] width 453 height 143
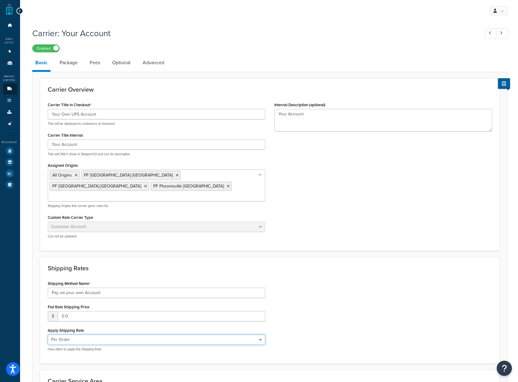
click at [243, 334] on select "Per Order Per Item Per Package" at bounding box center [157, 339] width 218 height 10
click at [48, 334] on select "Per Order Per Item Per Package" at bounding box center [157, 339] width 218 height 10
click at [176, 334] on select "Per Order Per Item Per Package" at bounding box center [157, 339] width 218 height 10
click at [48, 334] on select "Per Order Per Item Per Package" at bounding box center [157, 339] width 218 height 10
click at [348, 280] on div "Shipping Method Name Pay via your own Account Flat Rate Shipping Price $ 0.0 Ap…" at bounding box center [269, 317] width 453 height 77
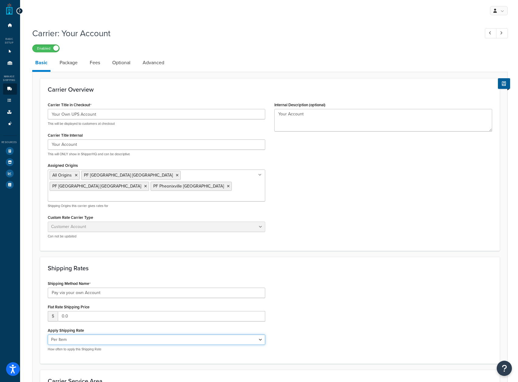
click at [236, 334] on select "Per Order Per Item Per Package" at bounding box center [157, 339] width 218 height 10
click at [48, 334] on select "Per Order Per Item Per Package" at bounding box center [157, 339] width 218 height 10
click at [191, 334] on select "Per Order Per Item Per Package" at bounding box center [157, 339] width 218 height 10
select select "item"
click at [48, 334] on select "Per Order Per Item Per Package" at bounding box center [157, 339] width 218 height 10
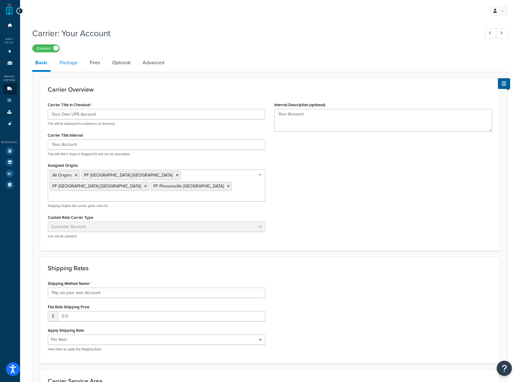
click at [72, 68] on link "Package" at bounding box center [69, 62] width 24 height 15
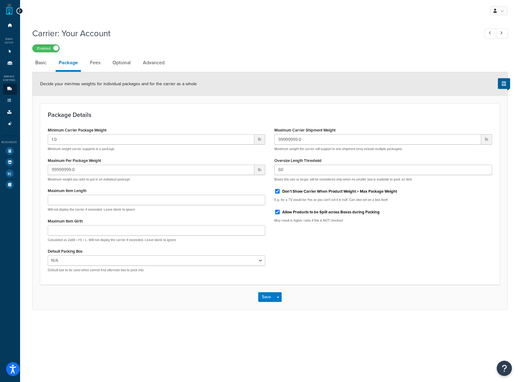
click at [364, 192] on label "Don't Show Carrier When Product Weight > Max Package Weight" at bounding box center [339, 190] width 115 height 5
click at [280, 192] on input "Don't Show Carrier When Product Weight > Max Package Weight" at bounding box center [277, 191] width 6 height 5
checkbox input "false"
click at [94, 63] on link "Fees" at bounding box center [95, 62] width 16 height 15
select select "AFTER"
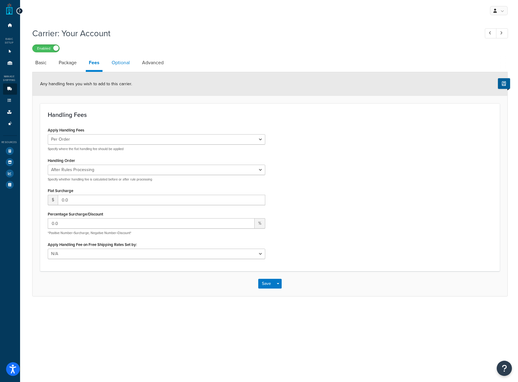
click at [121, 65] on link "Optional" at bounding box center [121, 62] width 24 height 15
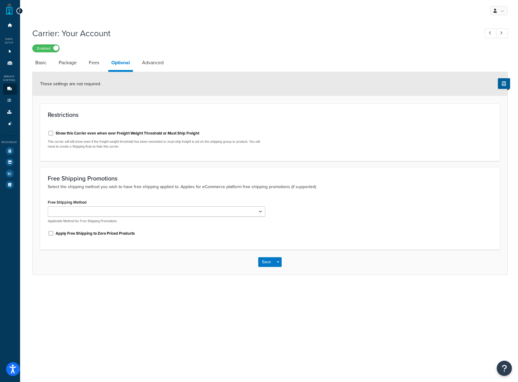
click at [93, 132] on label "Show this Carrier even when over Freight Weight Threshold or Must Ship Freight" at bounding box center [127, 132] width 143 height 5
click at [54, 132] on input "Show this Carrier even when over Freight Weight Threshold or Must Ship Freight" at bounding box center [51, 133] width 6 height 5
click at [140, 137] on div "Show this Carrier even when over Freight Weight Threshold or Must Ship Freight" at bounding box center [157, 132] width 218 height 9
drag, startPoint x: 140, startPoint y: 137, endPoint x: 145, endPoint y: 135, distance: 5.3
click at [140, 136] on div "Show this Carrier even when over Freight Weight Threshold or Must Ship Freight" at bounding box center [157, 132] width 218 height 9
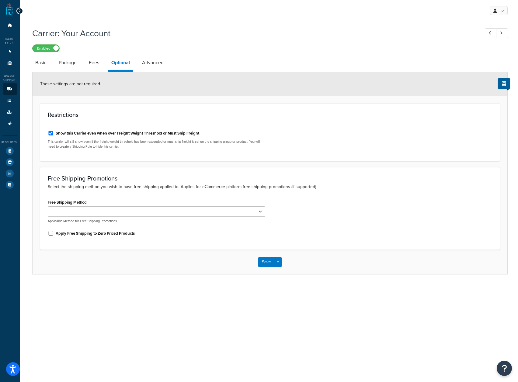
click at [146, 135] on label "Show this Carrier even when over Freight Weight Threshold or Must Ship Freight" at bounding box center [127, 132] width 143 height 5
click at [54, 135] on input "Show this Carrier even when over Freight Weight Threshold or Must Ship Freight" at bounding box center [51, 133] width 6 height 5
checkbox input "false"
click at [157, 57] on link "Advanced" at bounding box center [153, 62] width 28 height 15
select select "false"
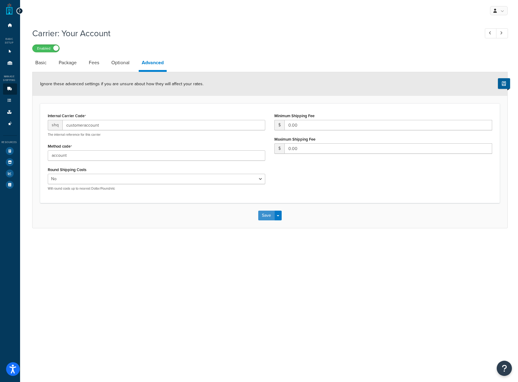
click at [266, 218] on button "Save" at bounding box center [266, 215] width 16 height 10
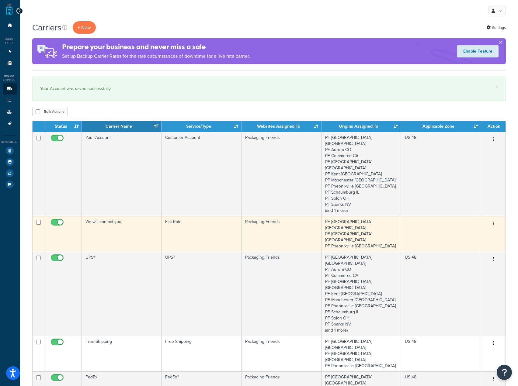
scroll to position [61, 0]
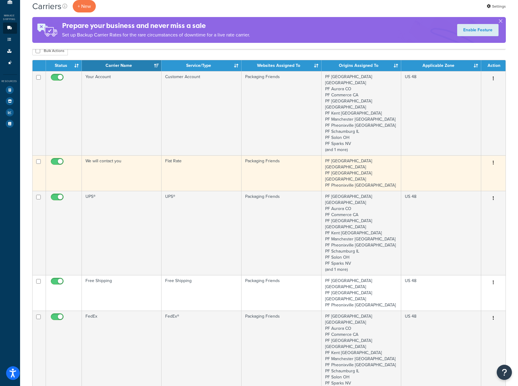
click at [195, 155] on td "Flat Rate" at bounding box center [201, 173] width 80 height 36
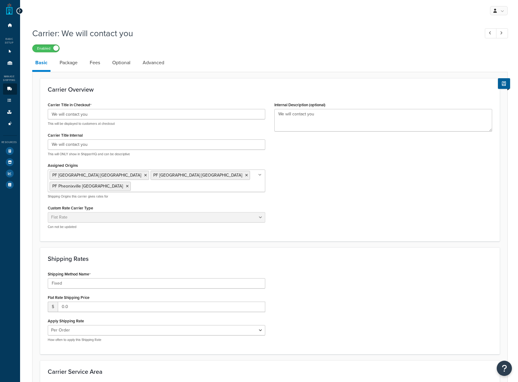
select select "flat"
click at [260, 175] on icon at bounding box center [260, 175] width 3 height 4
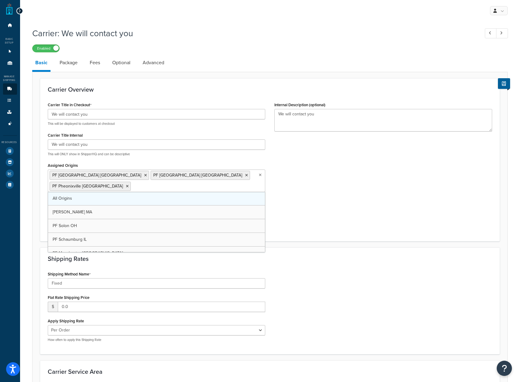
click at [170, 192] on link "All Origins" at bounding box center [156, 198] width 217 height 13
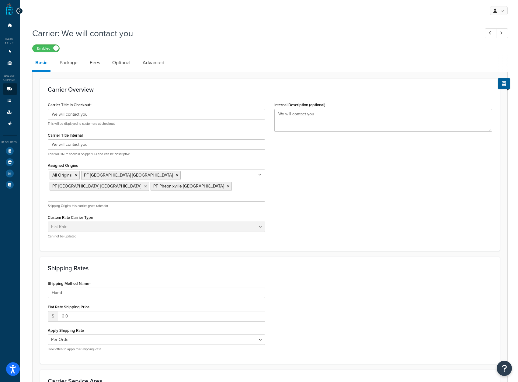
click at [316, 174] on div "Carrier Title in Checkout We will contact you This will be displayed to custome…" at bounding box center [269, 171] width 453 height 143
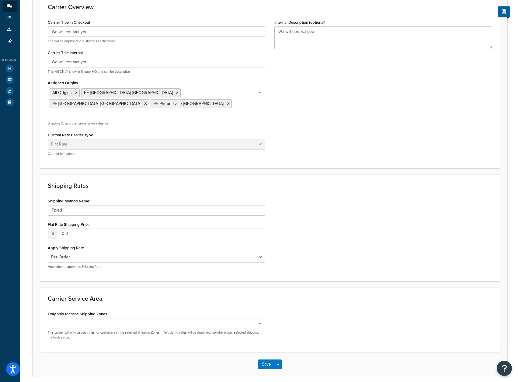
scroll to position [88, 0]
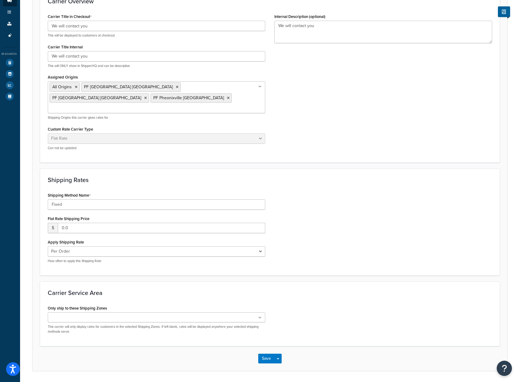
click at [212, 303] on div "Only ship to these Shipping Zones US 48 US APO US US POBox Add New This carrier…" at bounding box center [157, 318] width 218 height 30
click at [211, 312] on ul at bounding box center [157, 317] width 218 height 10
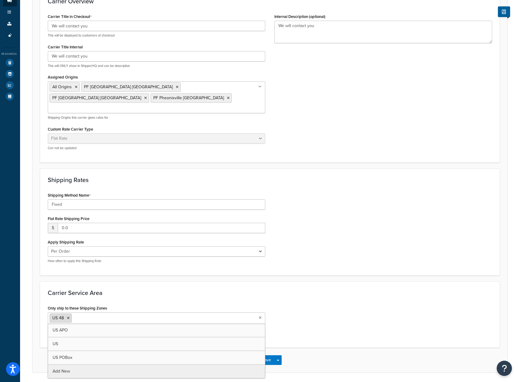
click at [67, 316] on icon at bounding box center [68, 318] width 3 height 4
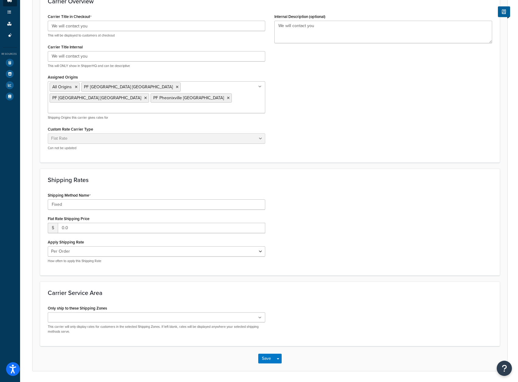
click at [365, 254] on div "Shipping Rates Shipping Method Name Fixed Flat Rate Shipping Price $ 0.0 Apply …" at bounding box center [269, 221] width 459 height 107
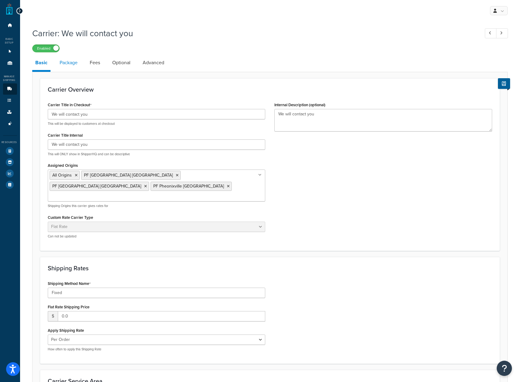
click at [58, 64] on link "Package" at bounding box center [69, 62] width 24 height 15
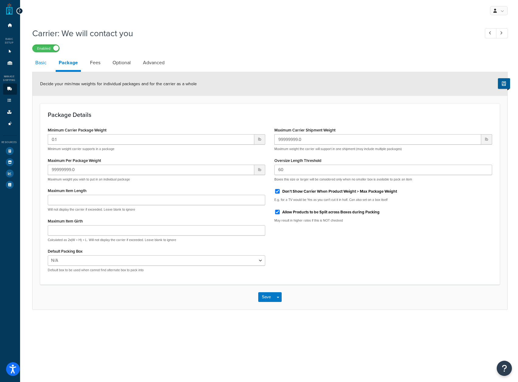
click at [33, 63] on link "Basic" at bounding box center [40, 62] width 17 height 15
select select "flat"
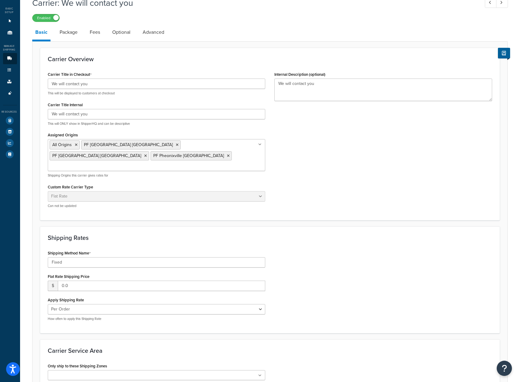
scroll to position [88, 0]
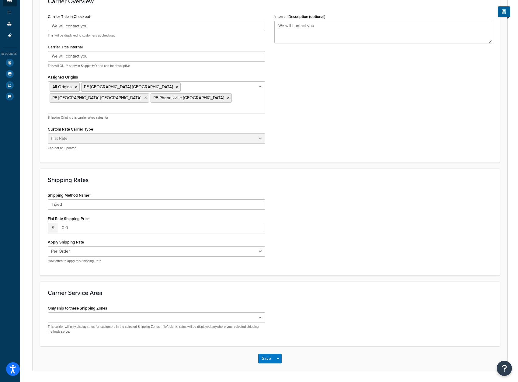
click at [204, 312] on ul at bounding box center [157, 317] width 218 height 10
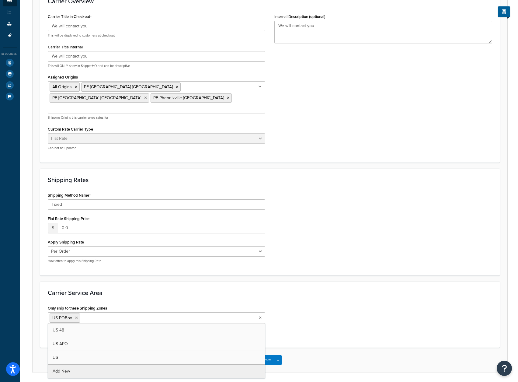
scroll to position [0, 0]
drag, startPoint x: 282, startPoint y: 290, endPoint x: 284, endPoint y: 292, distance: 3.2
click at [282, 303] on div "Only ship to these Shipping Zones US POBox US 48 US APO US Add New This carrier…" at bounding box center [269, 321] width 453 height 36
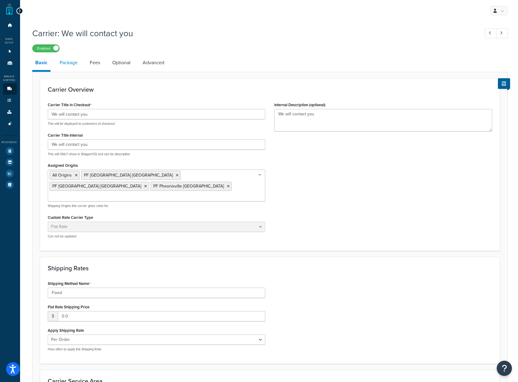
click at [76, 65] on link "Package" at bounding box center [69, 62] width 24 height 15
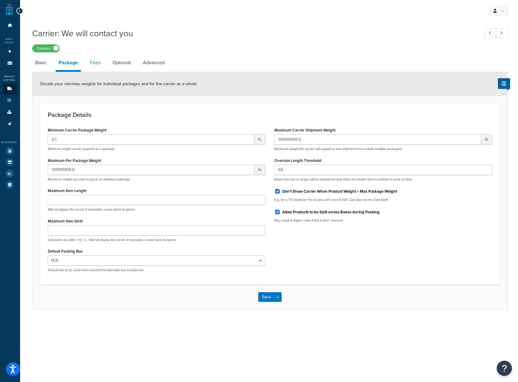
click at [96, 64] on link "Fees" at bounding box center [95, 62] width 16 height 15
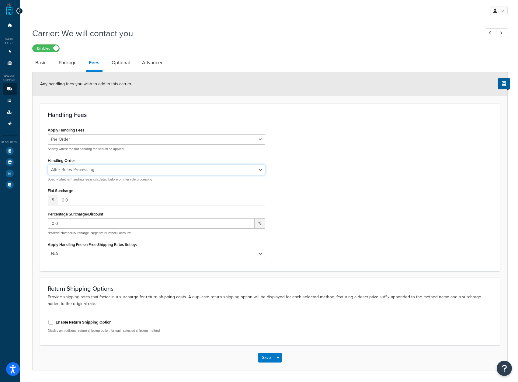
click at [96, 170] on select "Before Rules Processing After Rules Processing" at bounding box center [157, 169] width 218 height 10
select select "BEFORE"
click at [48, 165] on select "Before Rules Processing After Rules Processing" at bounding box center [157, 169] width 218 height 10
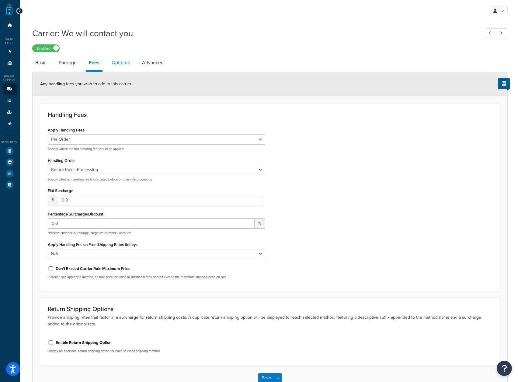
click at [129, 63] on link "Optional" at bounding box center [121, 62] width 24 height 15
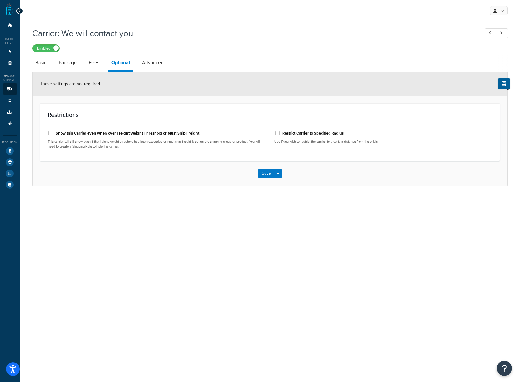
click at [115, 134] on label "Show this Carrier even when over Freight Weight Threshold or Must Ship Freight" at bounding box center [127, 132] width 143 height 5
click at [54, 134] on input "Show this Carrier even when over Freight Weight Threshold or Must Ship Freight" at bounding box center [51, 133] width 6 height 5
checkbox input "true"
click at [157, 60] on link "Advanced" at bounding box center [153, 62] width 28 height 15
select select "false"
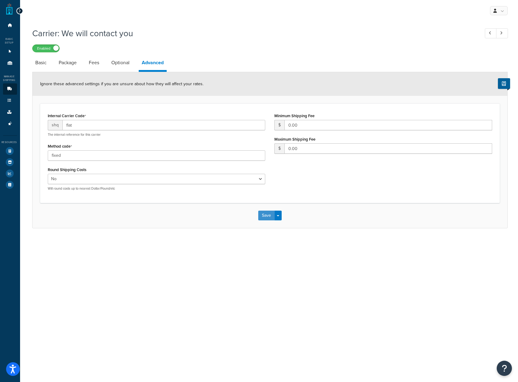
click at [266, 212] on button "Save" at bounding box center [266, 215] width 16 height 10
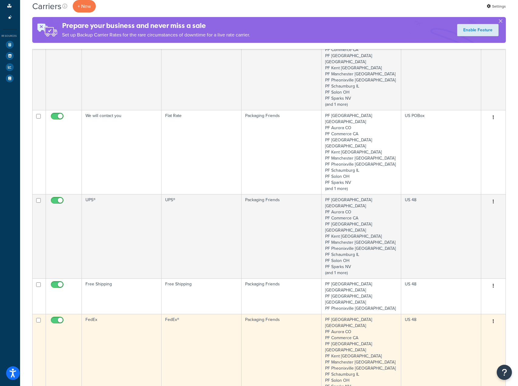
scroll to position [95, 0]
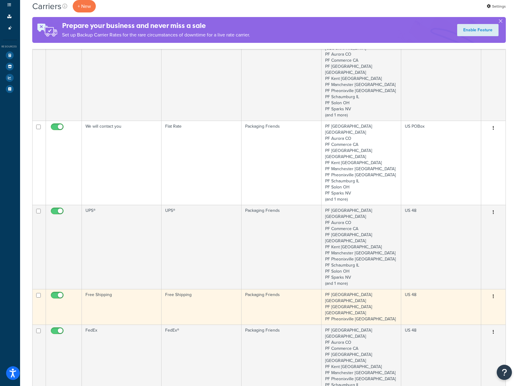
click at [256, 289] on td "Packaging Friends" at bounding box center [281, 307] width 80 height 36
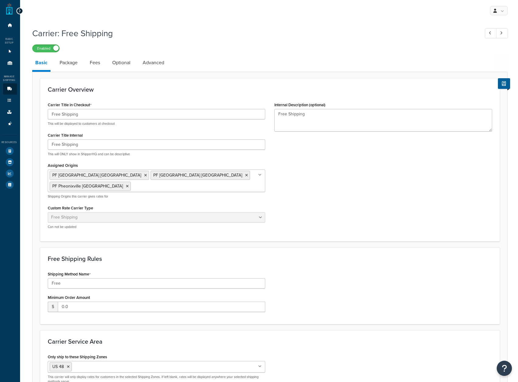
select select "free"
click at [261, 178] on ul "PF Dallas TX PF Atlanta GA PF Pheonixville PA" at bounding box center [157, 180] width 218 height 22
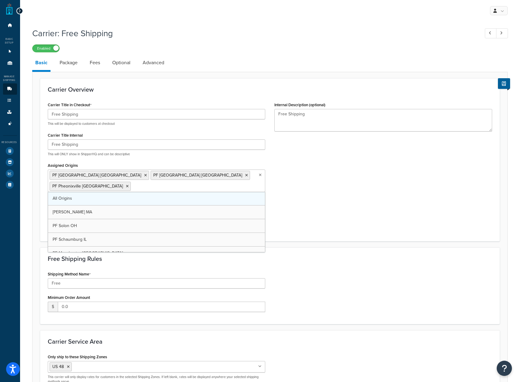
click at [203, 192] on link "All Origins" at bounding box center [156, 198] width 217 height 13
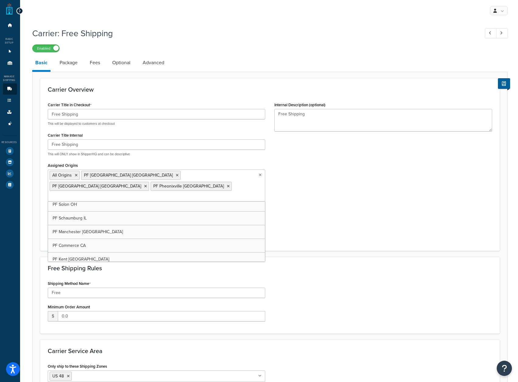
scroll to position [63, 0]
drag, startPoint x: 310, startPoint y: 154, endPoint x: 307, endPoint y: 156, distance: 3.7
click at [310, 154] on div "Carrier Title in Checkout Free Shipping This will be displayed to customers at …" at bounding box center [269, 171] width 453 height 143
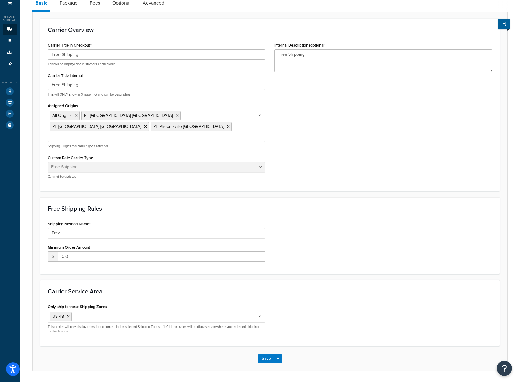
scroll to position [0, 0]
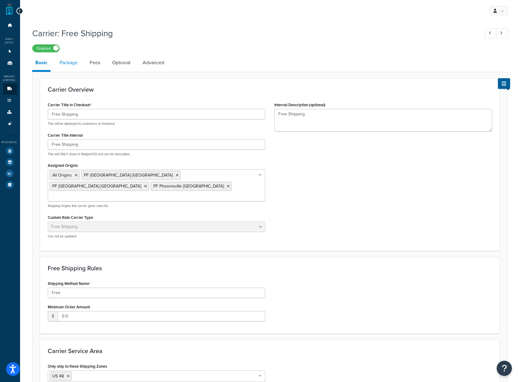
click at [77, 62] on link "Package" at bounding box center [69, 62] width 24 height 15
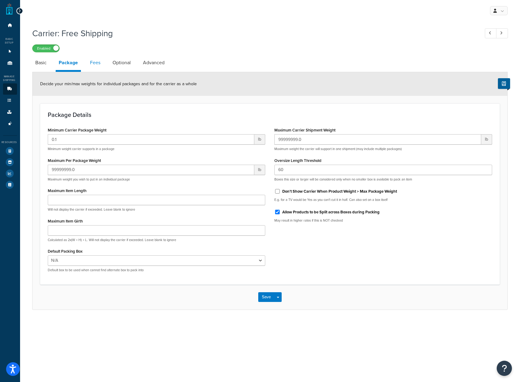
click at [94, 61] on link "Fees" at bounding box center [95, 62] width 16 height 15
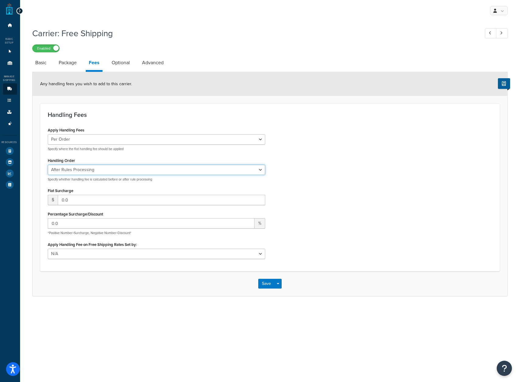
click at [128, 167] on select "Before Rules Processing After Rules Processing" at bounding box center [157, 169] width 218 height 10
click at [48, 165] on select "Before Rules Processing After Rules Processing" at bounding box center [157, 169] width 218 height 10
click at [139, 169] on select "Before Rules Processing After Rules Processing" at bounding box center [157, 169] width 218 height 10
select select "AFTER"
click at [48, 165] on select "Before Rules Processing After Rules Processing" at bounding box center [157, 169] width 218 height 10
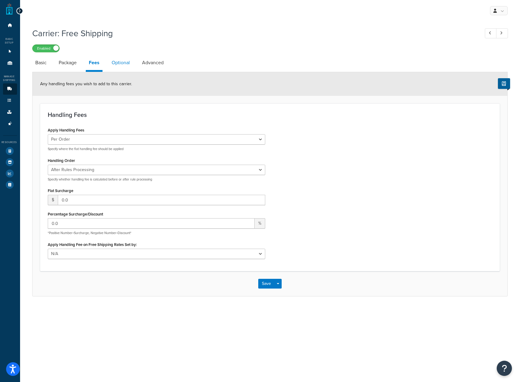
click at [119, 64] on link "Optional" at bounding box center [121, 62] width 24 height 15
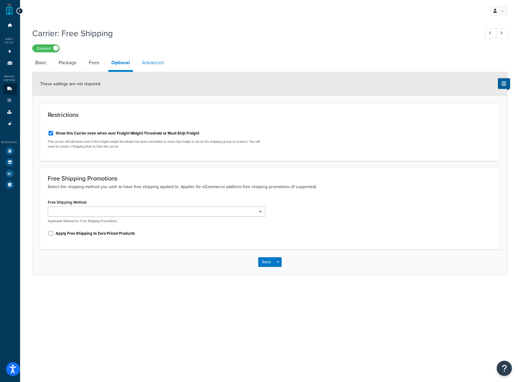
click at [149, 66] on link "Advanced" at bounding box center [153, 62] width 28 height 15
select select "false"
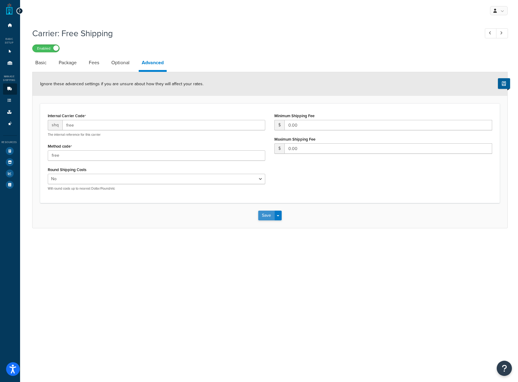
click at [261, 212] on button "Save" at bounding box center [266, 215] width 16 height 10
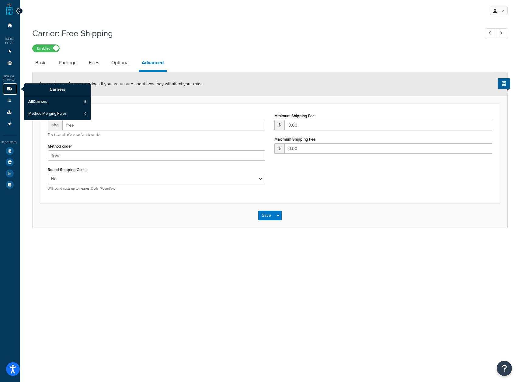
click at [10, 88] on icon at bounding box center [9, 89] width 6 height 4
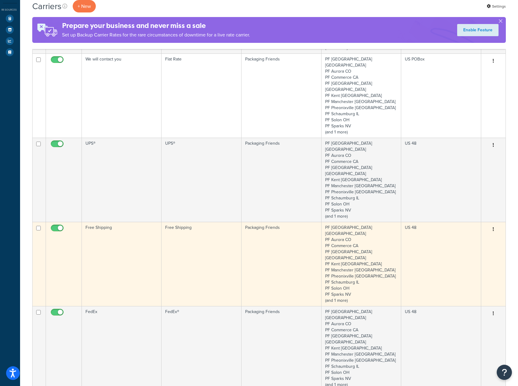
scroll to position [122, 0]
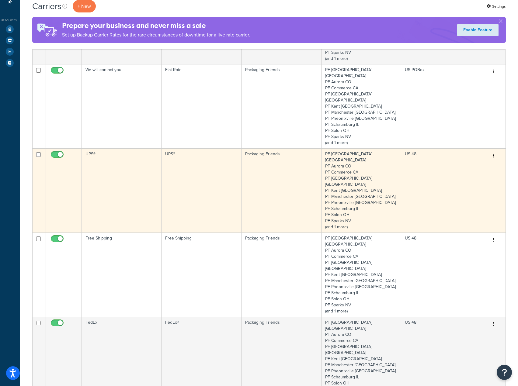
click at [111, 169] on td "UPS®" at bounding box center [122, 190] width 80 height 84
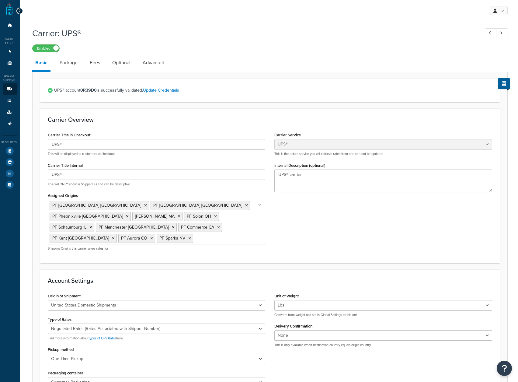
select select "ups"
select select "06"
click at [76, 62] on link "Package" at bounding box center [69, 62] width 24 height 15
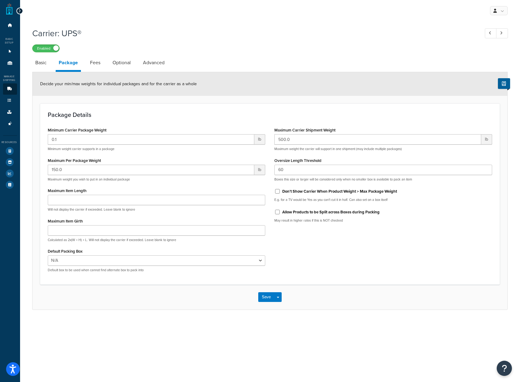
click at [321, 214] on label "Allow Products to be Split across Boxes during Packing" at bounding box center [330, 211] width 97 height 5
click at [280, 214] on input "Allow Products to be Split across Boxes during Packing" at bounding box center [277, 211] width 6 height 5
checkbox input "true"
click at [94, 60] on link "Fees" at bounding box center [95, 62] width 16 height 15
select select "AFTER"
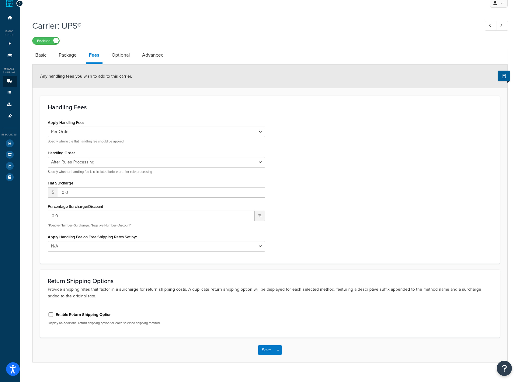
scroll to position [19, 0]
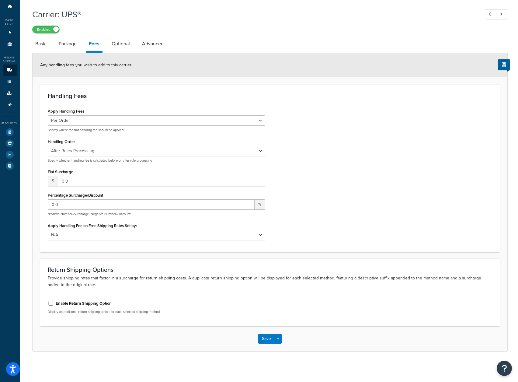
click at [74, 50] on link "Package" at bounding box center [68, 43] width 24 height 15
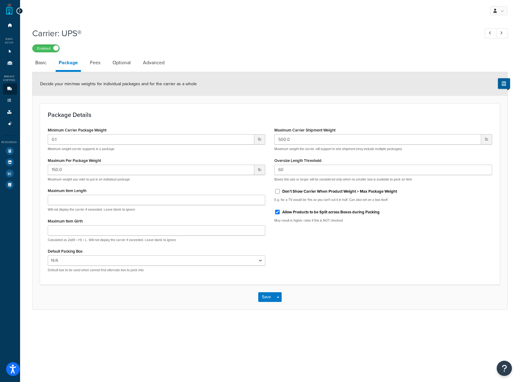
scroll to position [5, 0]
click at [92, 56] on link "Fees" at bounding box center [95, 62] width 16 height 15
select select "AFTER"
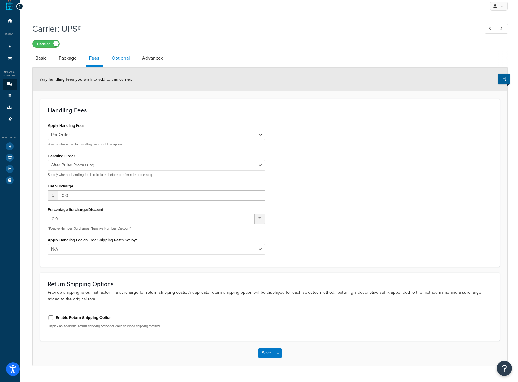
click at [126, 60] on link "Optional" at bounding box center [121, 58] width 24 height 15
select select "business"
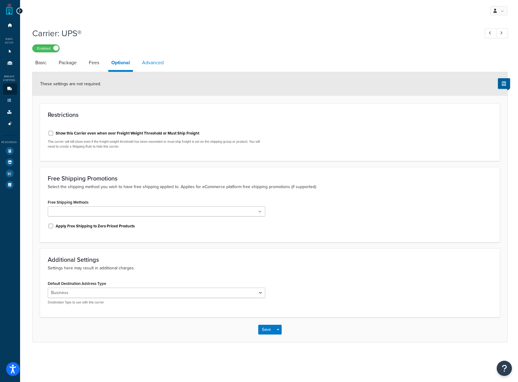
click at [142, 62] on link "Advanced" at bounding box center [153, 62] width 28 height 15
select select "false"
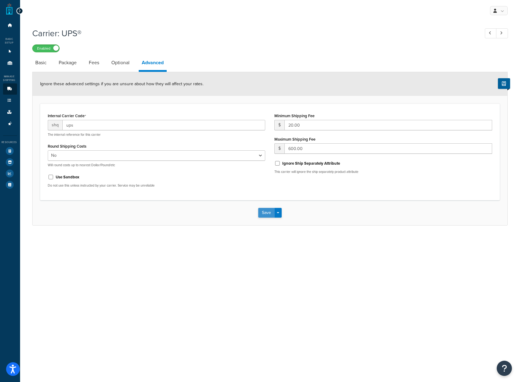
click at [261, 211] on button "Save" at bounding box center [266, 213] width 16 height 10
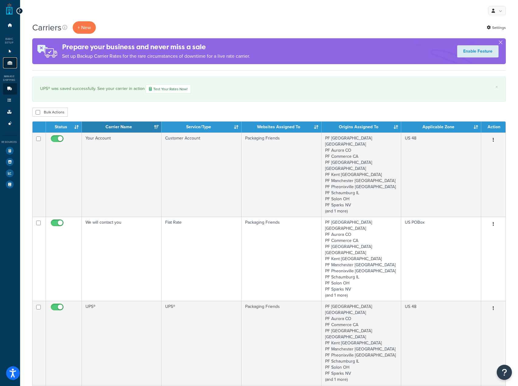
click at [13, 62] on link "Origins 11" at bounding box center [10, 62] width 14 height 11
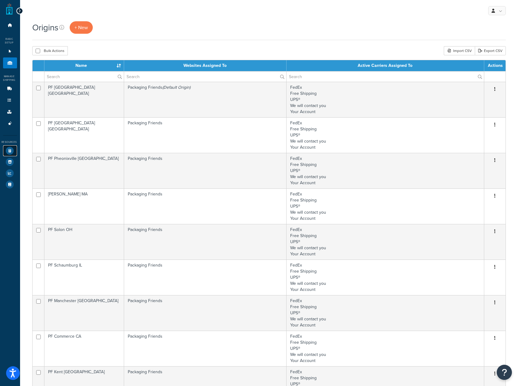
click at [11, 150] on icon at bounding box center [10, 151] width 8 height 8
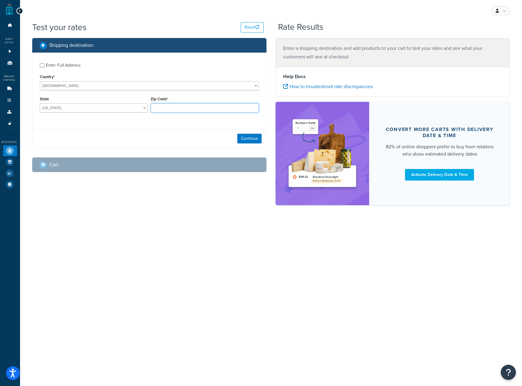
click at [199, 110] on input "Zip Code*" at bounding box center [205, 107] width 108 height 9
type input "60193"
select select "IL"
click at [238, 141] on button "Continue" at bounding box center [249, 139] width 24 height 10
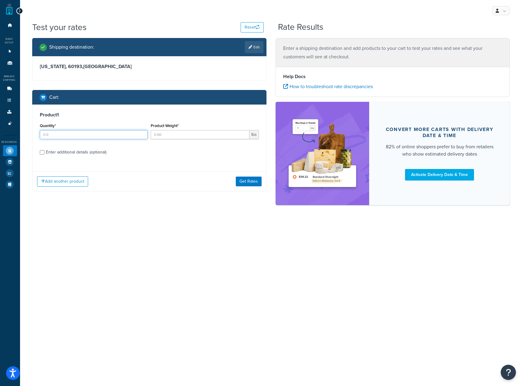
click at [105, 137] on input "Quantity*" at bounding box center [94, 134] width 108 height 9
type input "5"
click at [168, 133] on input "Product Weight*" at bounding box center [200, 134] width 99 height 9
type input "40"
click at [64, 151] on div "Enter additional details (optional)" at bounding box center [76, 152] width 60 height 9
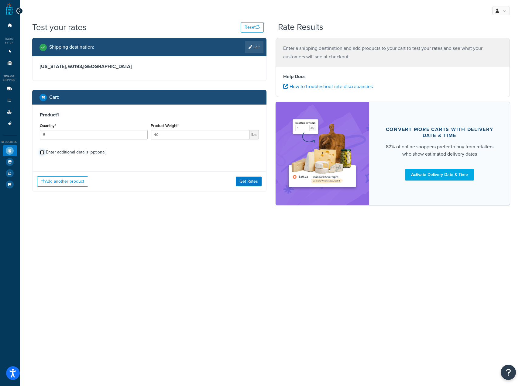
click at [44, 151] on input "Enter additional details (optional)" at bounding box center [42, 152] width 5 height 5
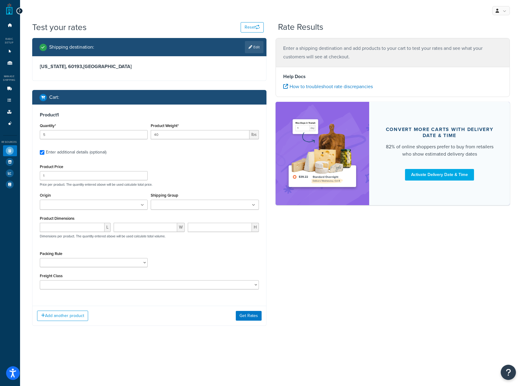
click at [64, 151] on div "Enter additional details (optional)" at bounding box center [76, 152] width 60 height 9
click at [44, 151] on input "Enter additional details (optional)" at bounding box center [42, 152] width 5 height 5
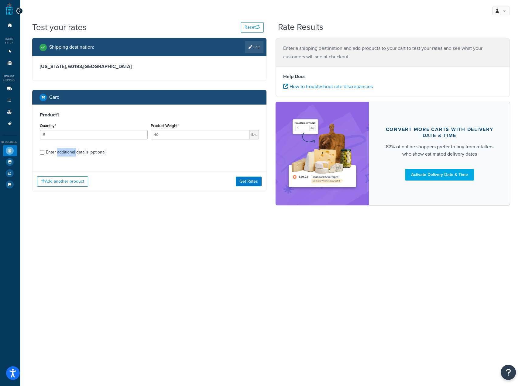
click at [64, 151] on div "Enter additional details (optional)" at bounding box center [76, 152] width 60 height 9
click at [44, 151] on input "Enter additional details (optional)" at bounding box center [42, 152] width 5 height 5
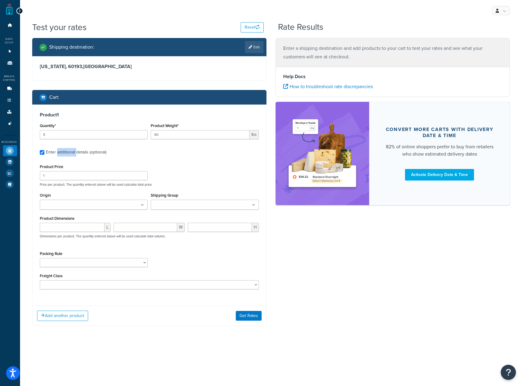
click at [60, 154] on div "Enter additional details (optional)" at bounding box center [76, 152] width 60 height 9
click at [44, 154] on input "Enter additional details (optional)" at bounding box center [42, 152] width 5 height 5
checkbox input "false"
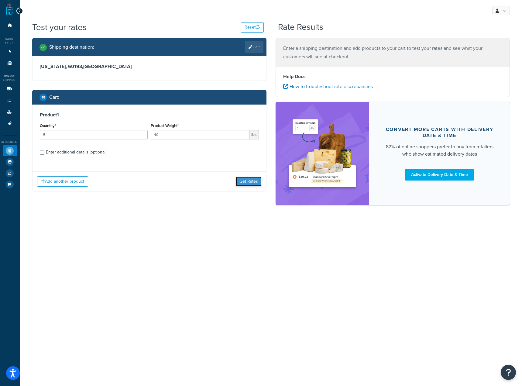
click at [247, 183] on button "Get Rates" at bounding box center [249, 182] width 26 height 10
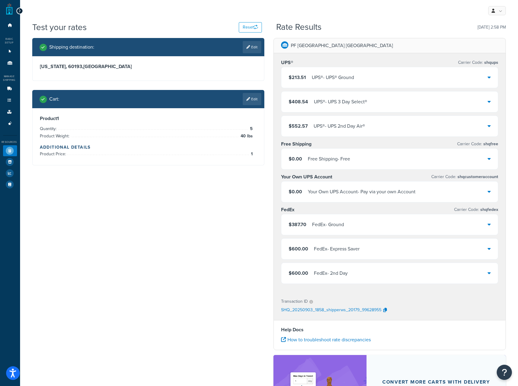
click at [345, 219] on div "$387.70 FedEx - Ground" at bounding box center [389, 224] width 216 height 21
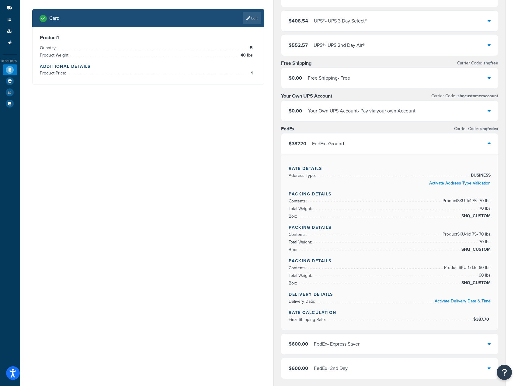
scroll to position [91, 0]
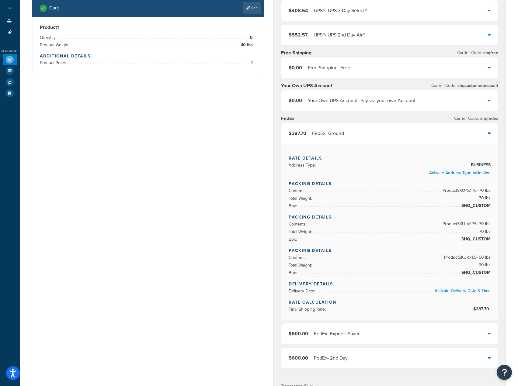
click at [396, 136] on div "$387.70 FedEx - Ground" at bounding box center [389, 133] width 216 height 21
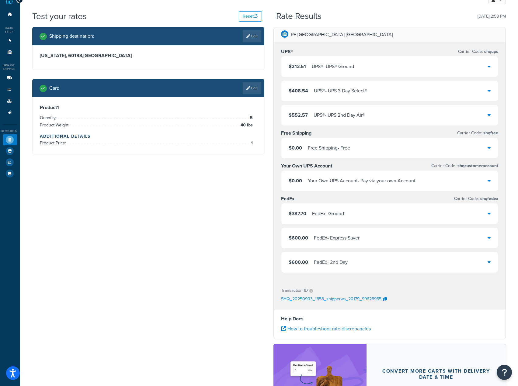
scroll to position [0, 0]
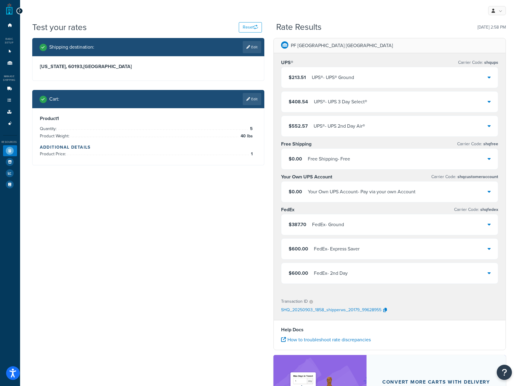
click at [393, 85] on div "$213.51 UPS® - UPS® Ground" at bounding box center [389, 77] width 216 height 21
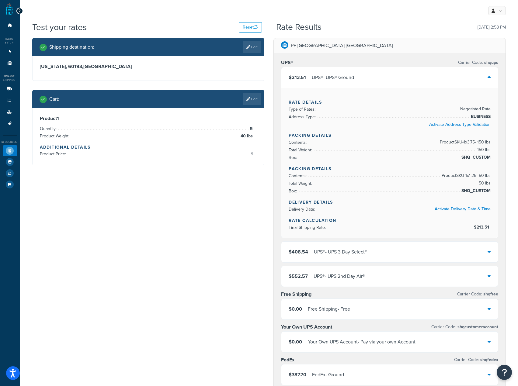
click at [384, 76] on div "$213.51 UPS® - UPS® Ground" at bounding box center [389, 77] width 216 height 21
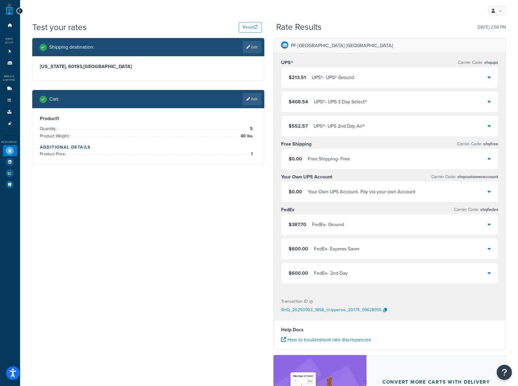
click at [385, 78] on div "$213.51 UPS® - UPS® Ground" at bounding box center [389, 77] width 216 height 21
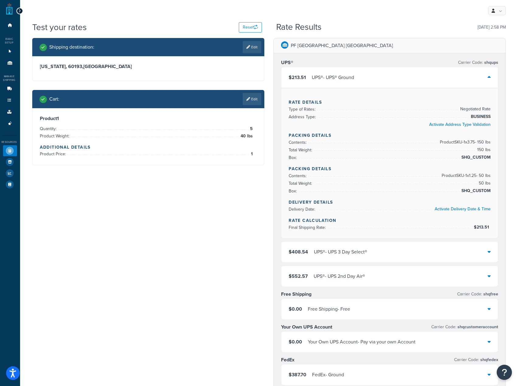
click at [385, 78] on div "$213.51 UPS® - UPS® Ground" at bounding box center [389, 77] width 216 height 21
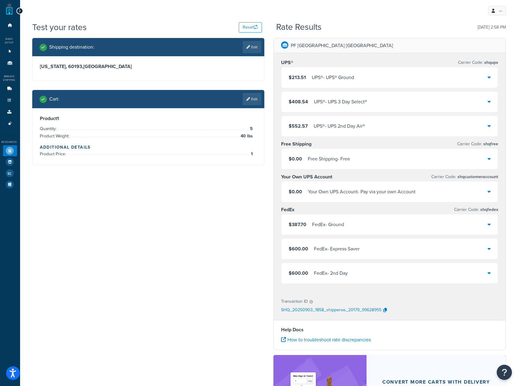
click at [366, 109] on div "$408.54 UPS® - UPS 3 Day Select®" at bounding box center [389, 102] width 216 height 21
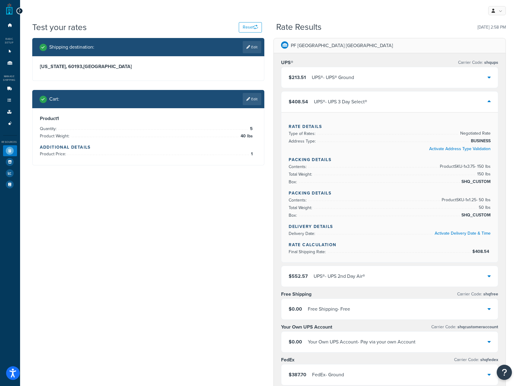
click at [366, 109] on div "$408.54 UPS® - UPS 3 Day Select®" at bounding box center [389, 102] width 216 height 21
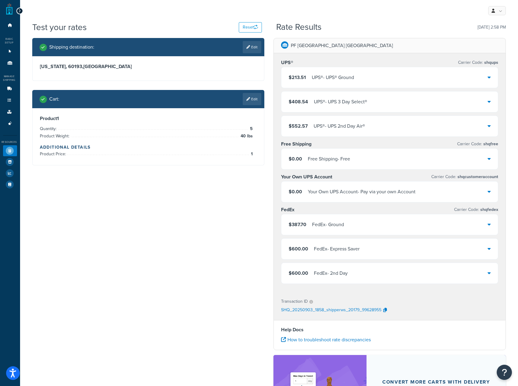
click at [361, 128] on div "UPS® - UPS 2nd Day Air®" at bounding box center [338, 126] width 51 height 9
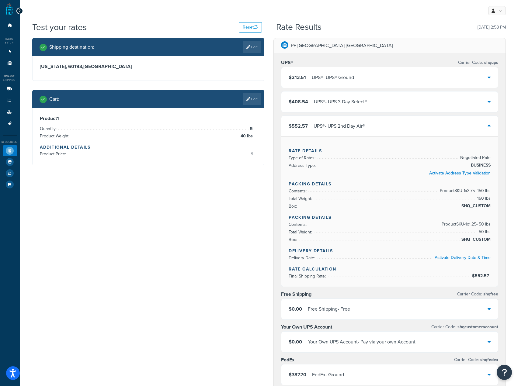
click at [361, 128] on div "UPS® - UPS 2nd Day Air®" at bounding box center [338, 126] width 51 height 9
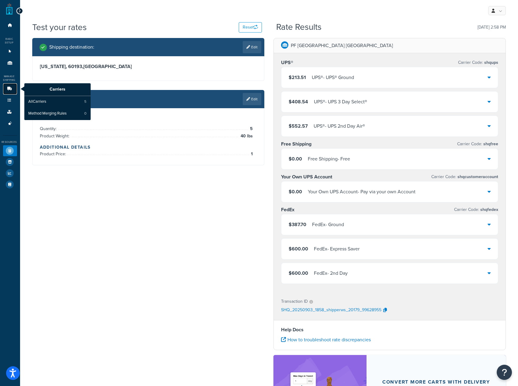
click at [8, 90] on icon at bounding box center [9, 89] width 6 height 4
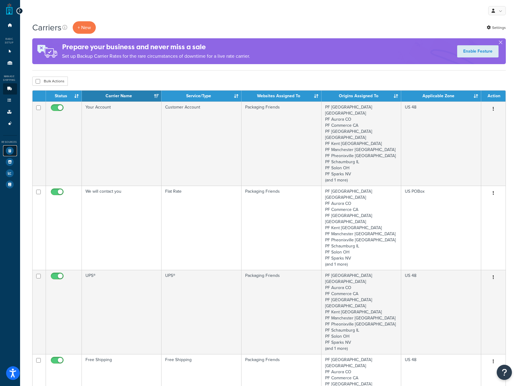
click at [9, 147] on icon at bounding box center [10, 151] width 8 height 8
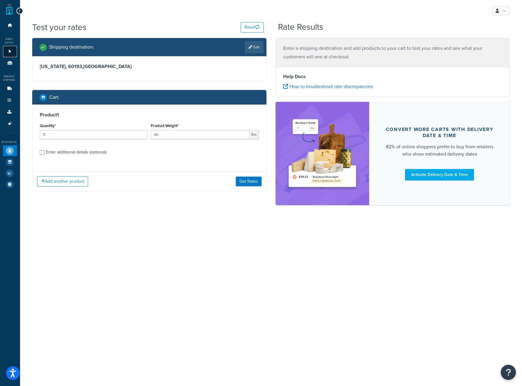
click at [8, 55] on link "Websites 1" at bounding box center [10, 51] width 14 height 11
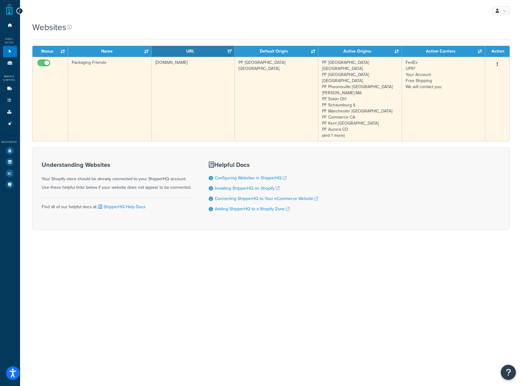
click at [346, 95] on td "PF [GEOGRAPHIC_DATA] [GEOGRAPHIC_DATA] PF [GEOGRAPHIC_DATA] GA PF Pheonixville …" at bounding box center [361, 99] width 84 height 84
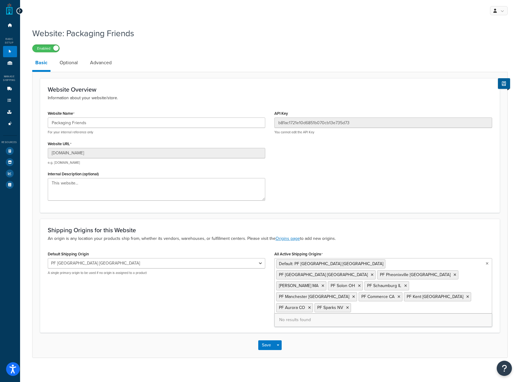
click at [389, 285] on ul "Default: PF [GEOGRAPHIC_DATA] [GEOGRAPHIC_DATA] PF [GEOGRAPHIC_DATA] [GEOGRAPHI…" at bounding box center [383, 285] width 218 height 55
click at [204, 294] on div "Default Shipping Origin PF [GEOGRAPHIC_DATA] [GEOGRAPHIC_DATA] PF [GEOGRAPHIC_D…" at bounding box center [269, 286] width 453 height 75
click at [71, 68] on link "Optional" at bounding box center [69, 62] width 24 height 15
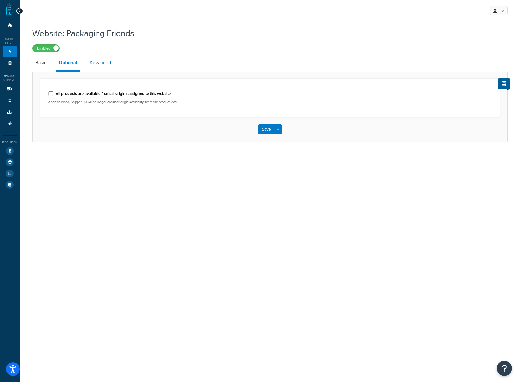
click at [90, 64] on link "Advanced" at bounding box center [100, 62] width 28 height 15
click at [265, 129] on div "Save Save Dropdown Save and Edit" at bounding box center [270, 133] width 475 height 25
click at [265, 135] on button "Save" at bounding box center [266, 134] width 16 height 10
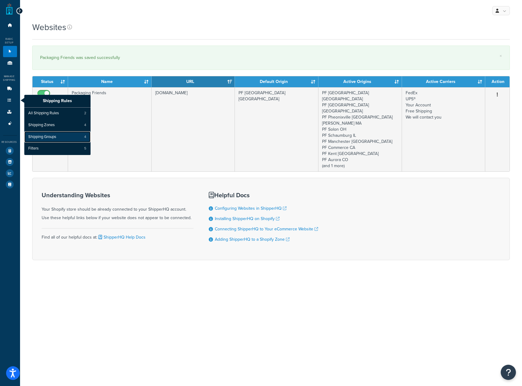
click at [59, 136] on link "Shipping Groups 4" at bounding box center [57, 137] width 66 height 12
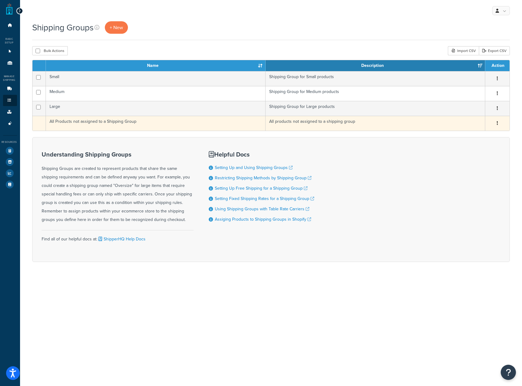
click at [144, 123] on td "All Products not assigned to a Shipping Group" at bounding box center [156, 123] width 220 height 15
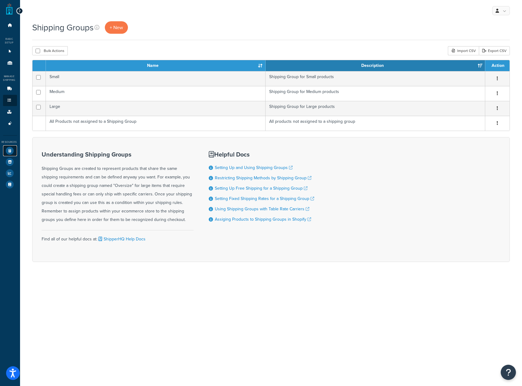
click at [10, 149] on icon at bounding box center [10, 151] width 8 height 8
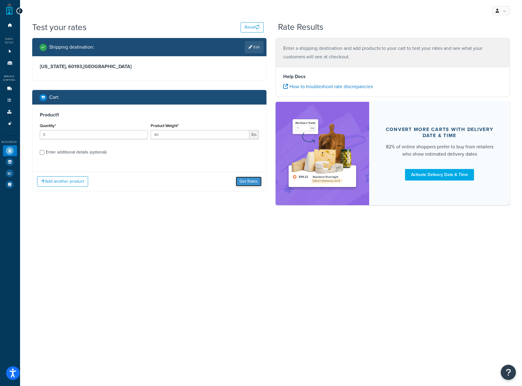
click at [238, 184] on button "Get Rates" at bounding box center [249, 182] width 26 height 10
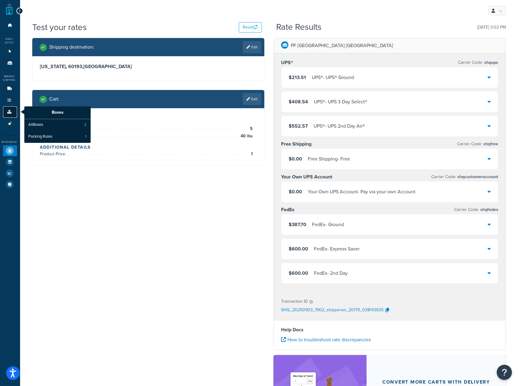
click at [14, 114] on link "Boxes" at bounding box center [10, 111] width 14 height 11
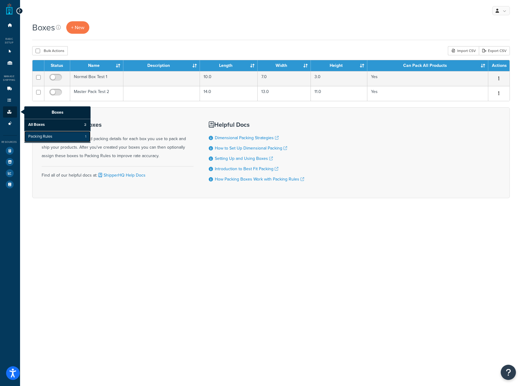
click at [57, 134] on link "Packing Rules 1" at bounding box center [57, 137] width 66 height 12
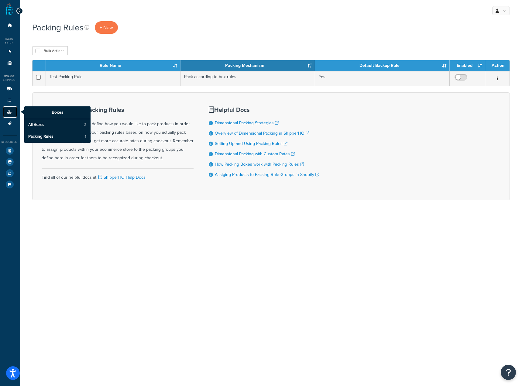
click at [12, 109] on link "Boxes" at bounding box center [10, 111] width 14 height 11
